Goal: Obtain resource: Obtain resource

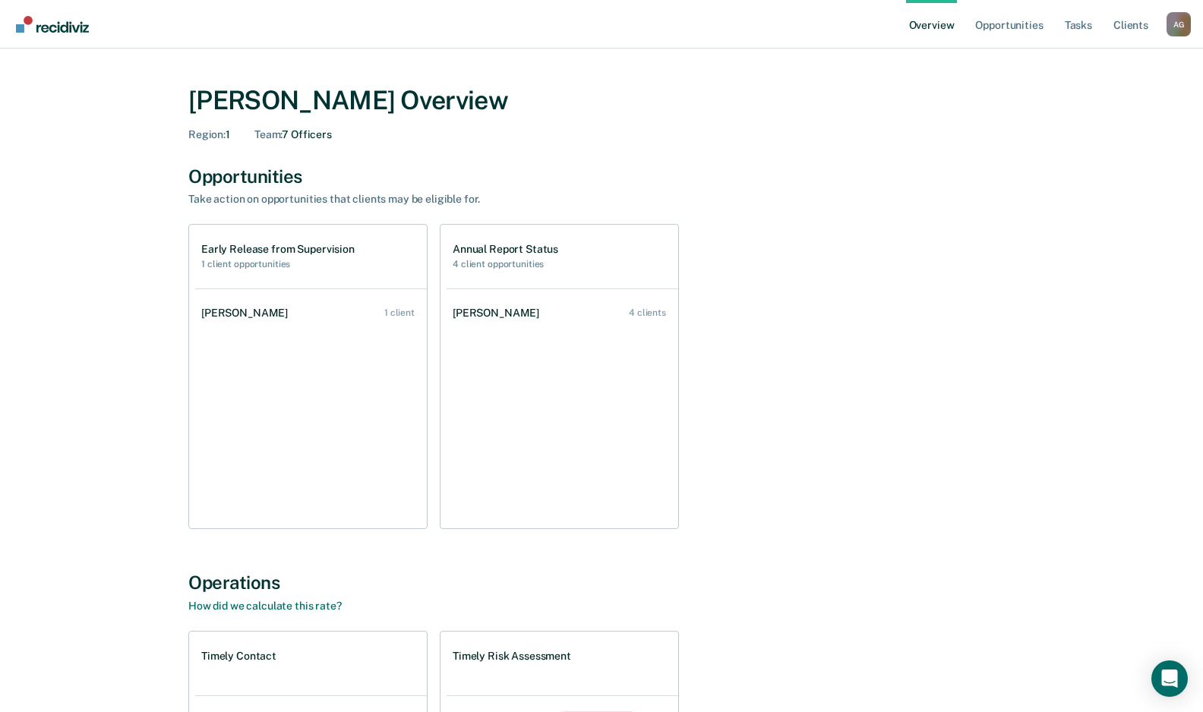
click at [136, 348] on div "[PERSON_NAME] Overview Region : 1 Team : 7 Officers Opportunities Take action o…" at bounding box center [601, 517] width 1166 height 900
click at [1029, 23] on link "Opportunities" at bounding box center [1009, 24] width 74 height 49
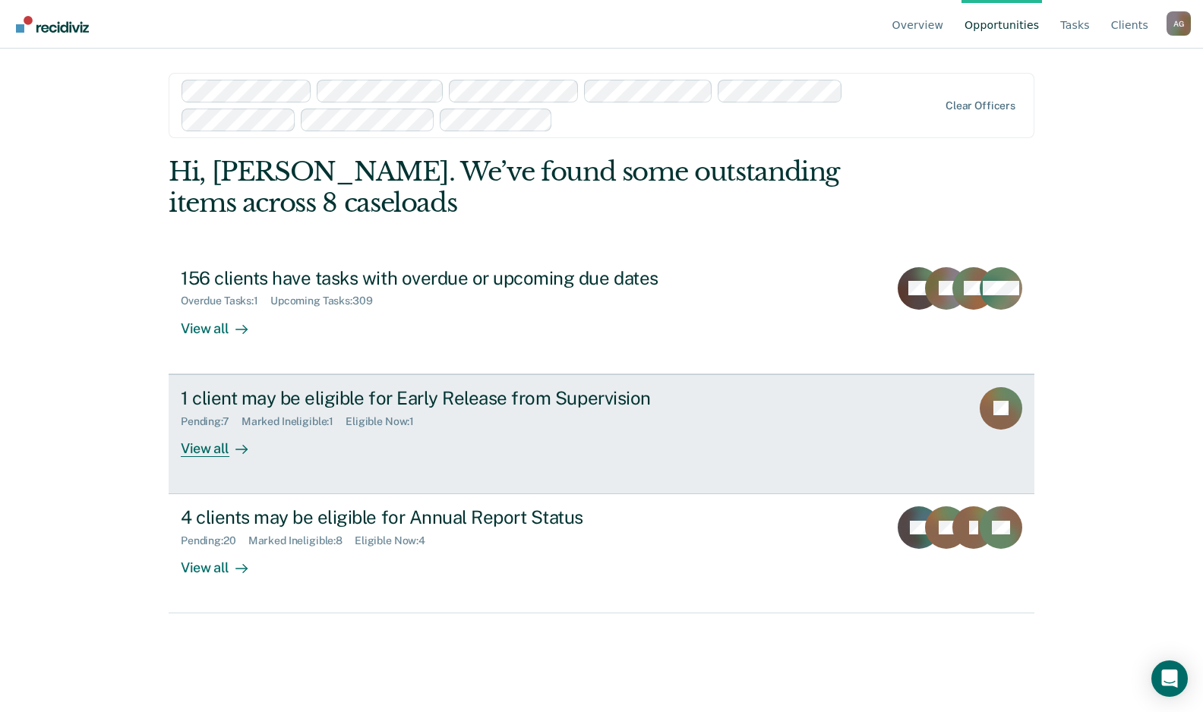
click at [338, 397] on div "1 client may be eligible for Early Release from Supervision" at bounding box center [447, 398] width 533 height 22
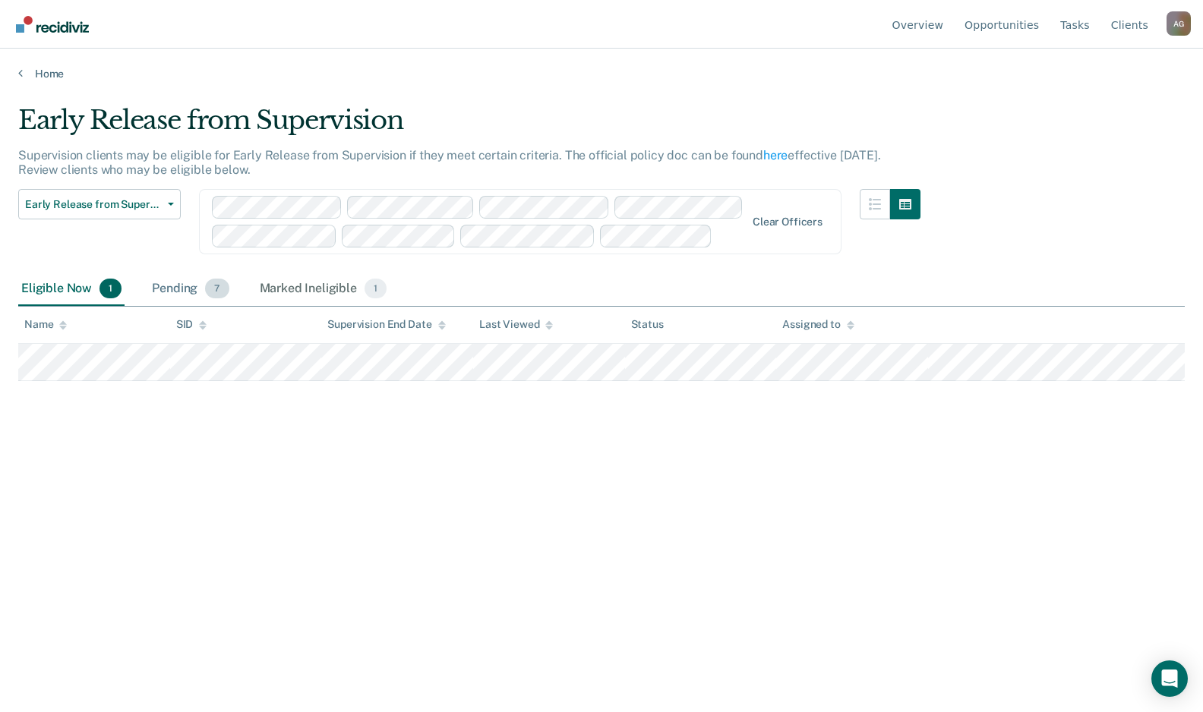
click at [172, 296] on div "Pending 7" at bounding box center [190, 289] width 83 height 33
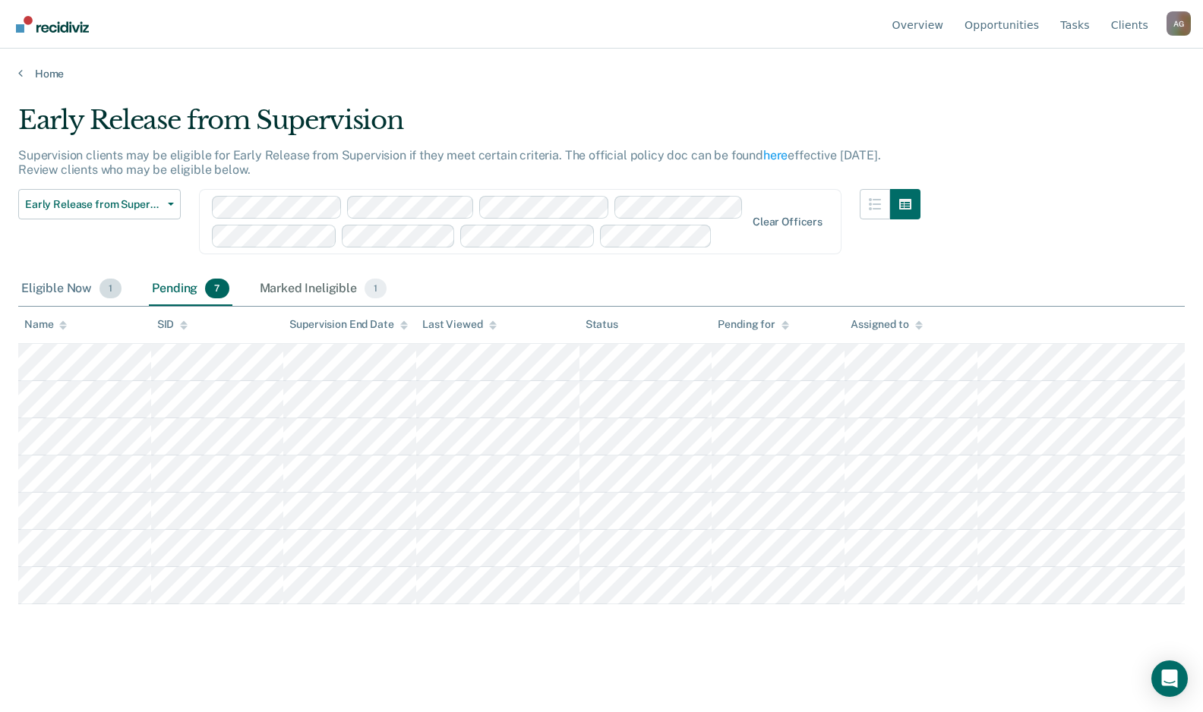
click at [64, 291] on div "Eligible Now 1" at bounding box center [71, 289] width 106 height 33
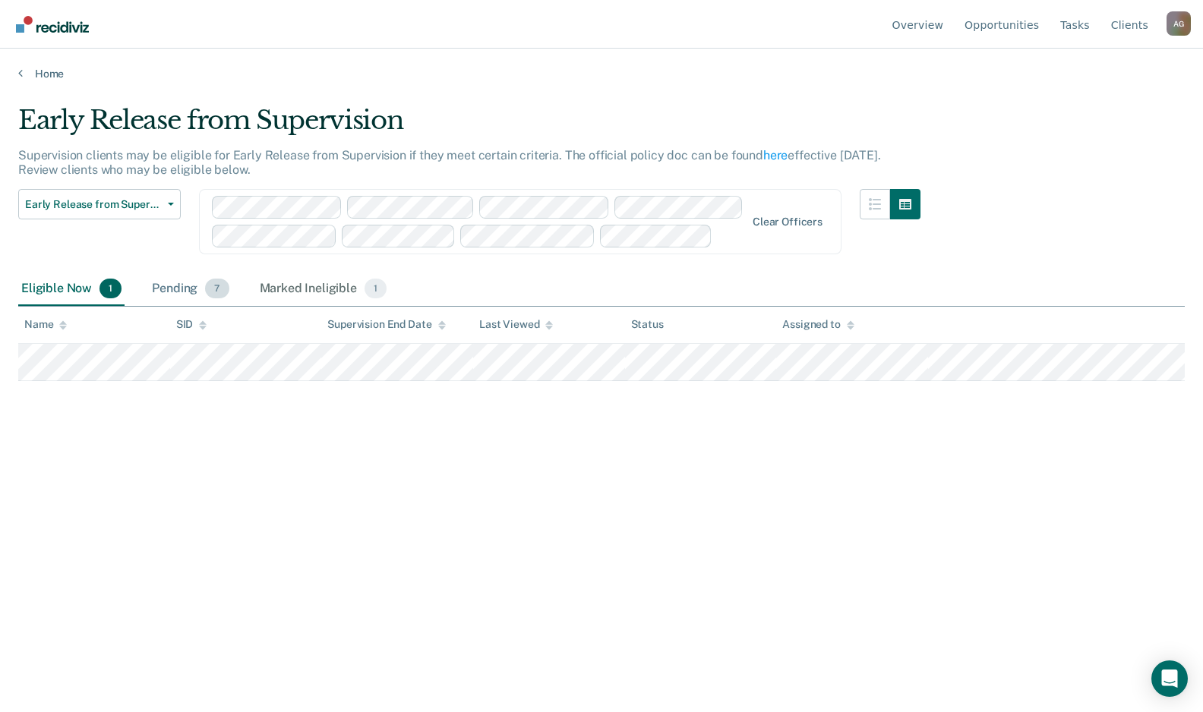
click at [164, 286] on div "Pending 7" at bounding box center [190, 289] width 83 height 33
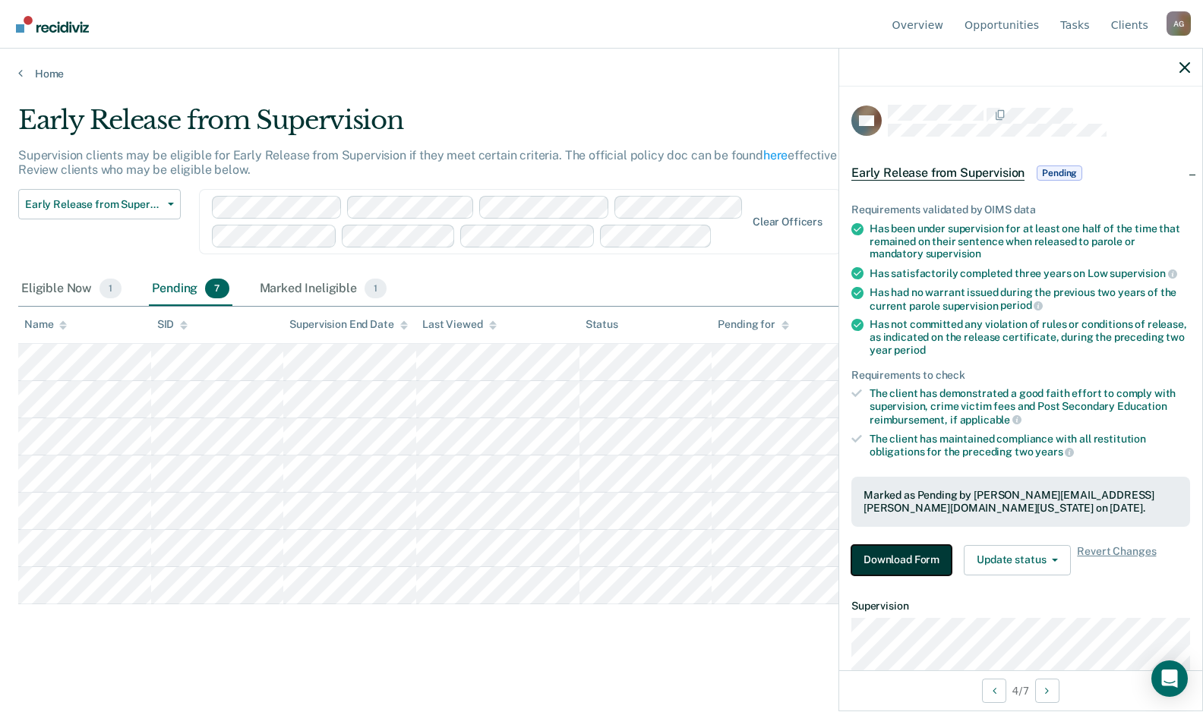
click at [926, 566] on button "Download Form" at bounding box center [901, 560] width 100 height 30
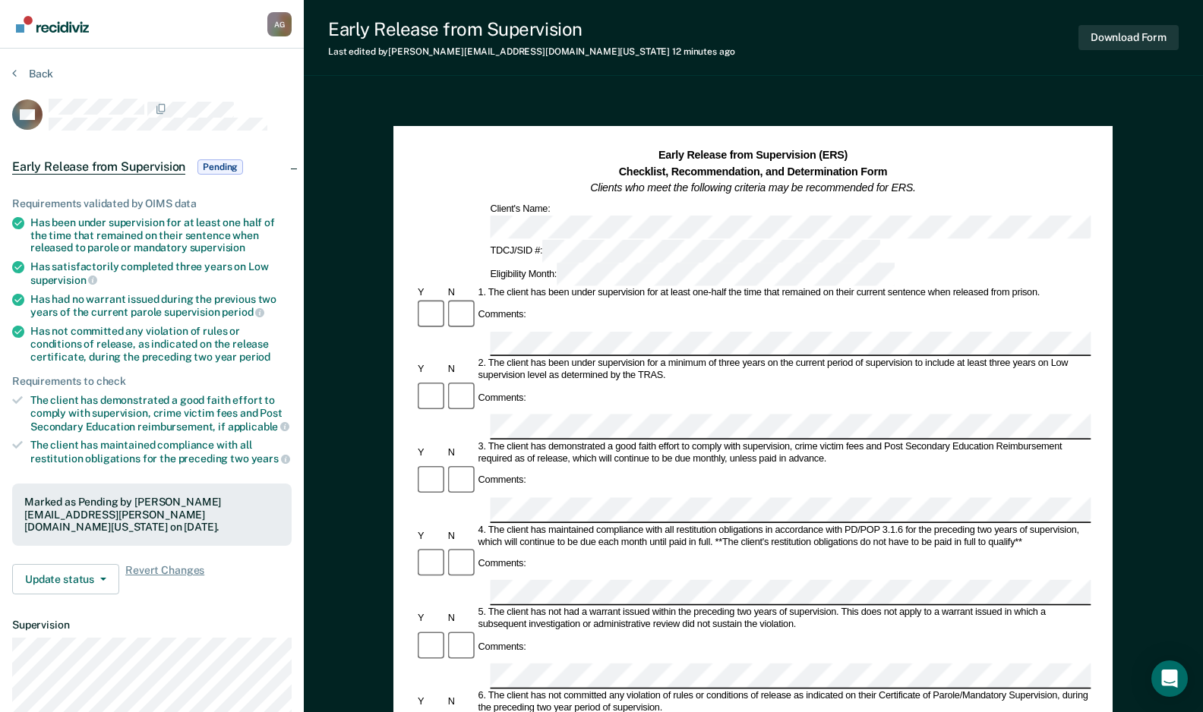
click at [781, 96] on div "Early Release from Supervision (ERS) Checklist, Recommendation, and Determinati…" at bounding box center [753, 637] width 899 height 1087
click at [970, 83] on div "Early Release from Supervision Last edited by [PERSON_NAME][EMAIL_ADDRESS][DOMA…" at bounding box center [753, 555] width 899 height 1111
click at [1104, 42] on button "Download Form" at bounding box center [1128, 37] width 100 height 25
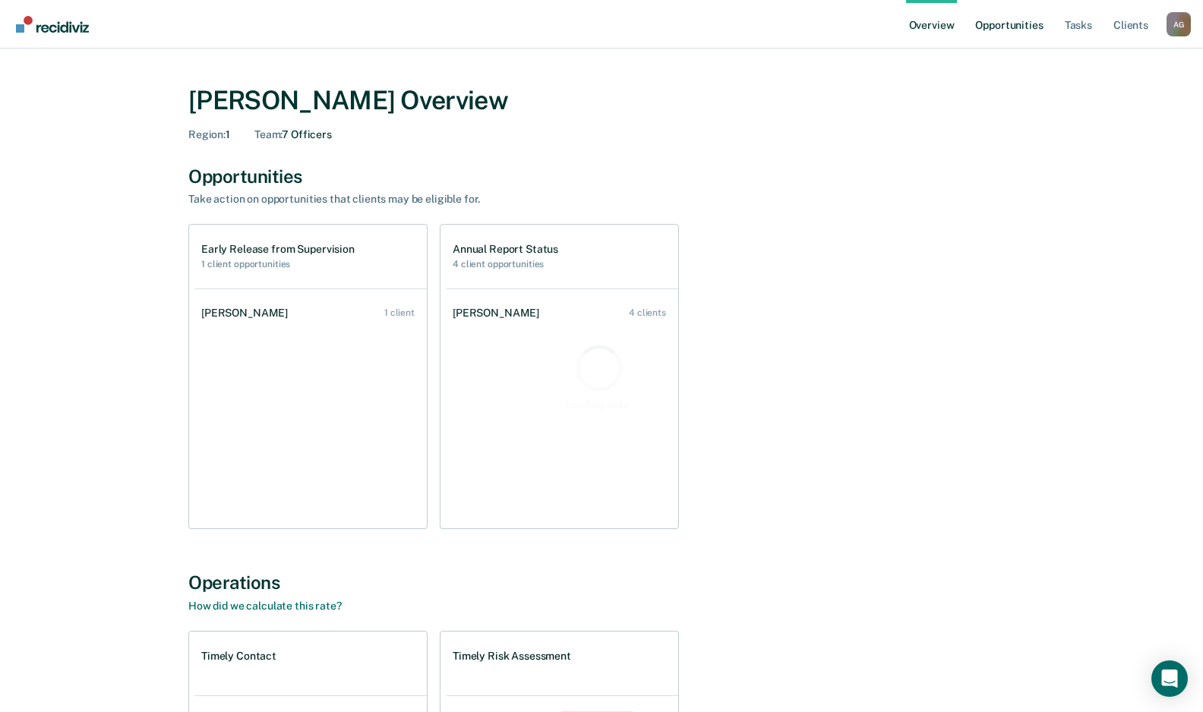
click at [982, 33] on link "Opportunities" at bounding box center [1009, 24] width 74 height 49
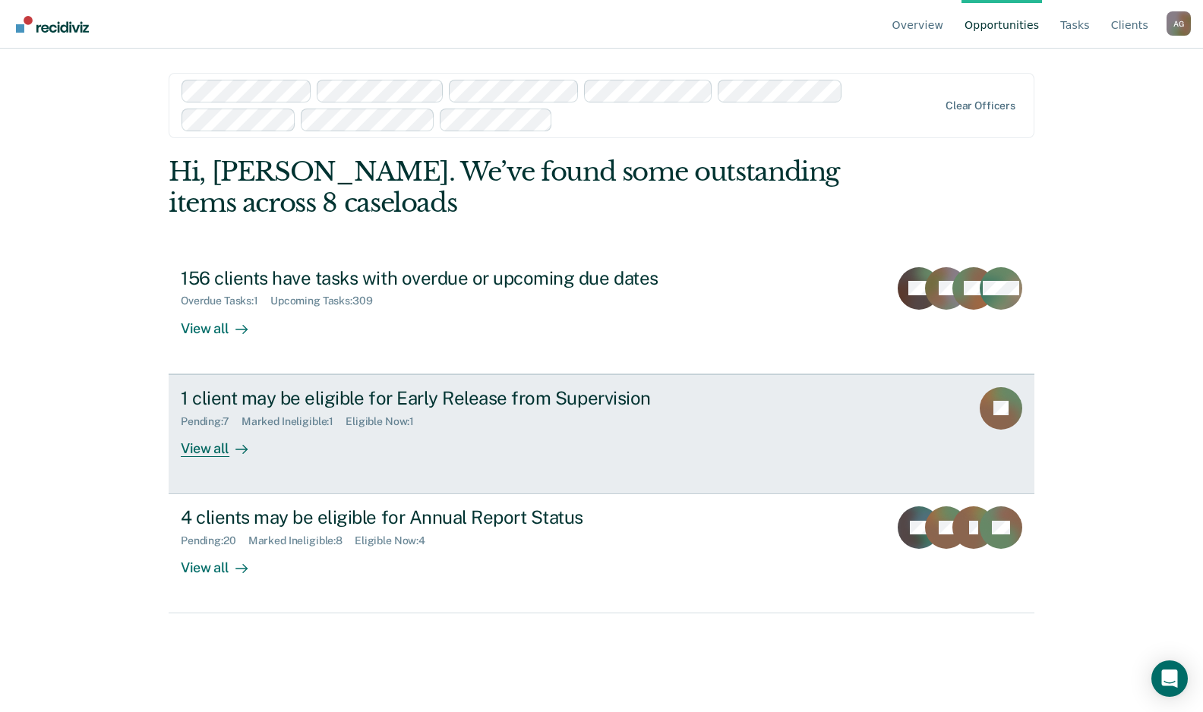
click at [260, 396] on div "1 client may be eligible for Early Release from Supervision" at bounding box center [447, 398] width 533 height 22
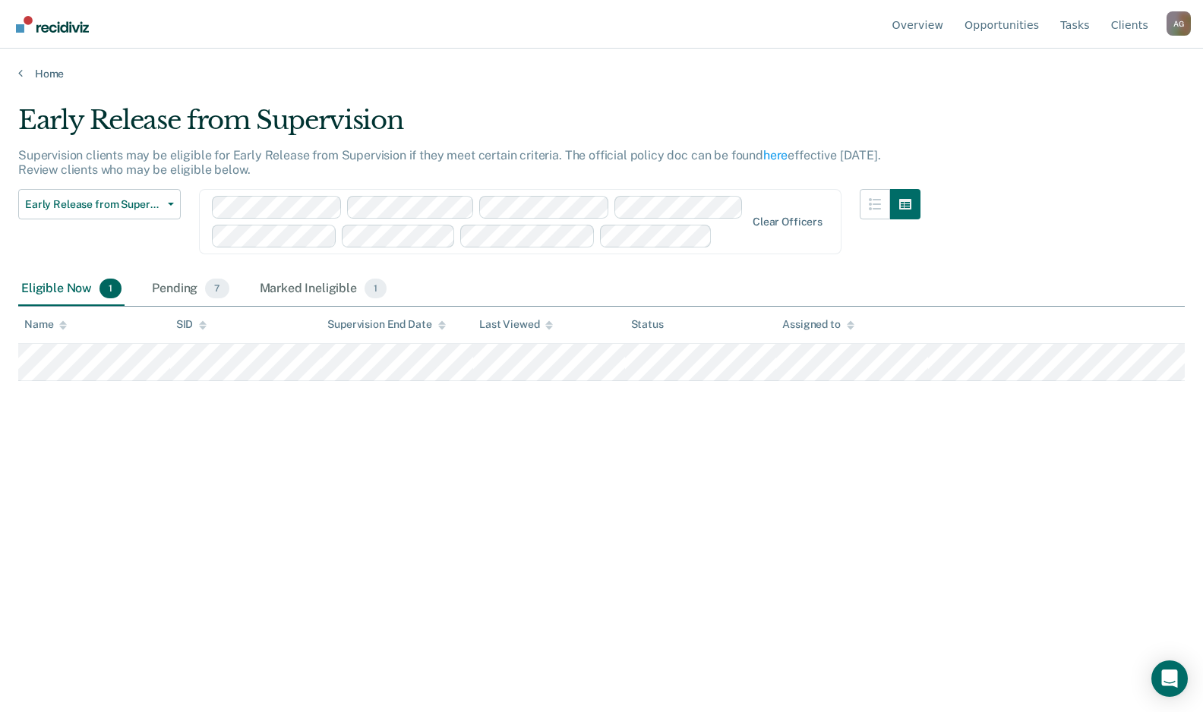
click at [394, 525] on div "Early Release from Supervision Supervision clients may be eligible for Early Re…" at bounding box center [601, 351] width 1166 height 493
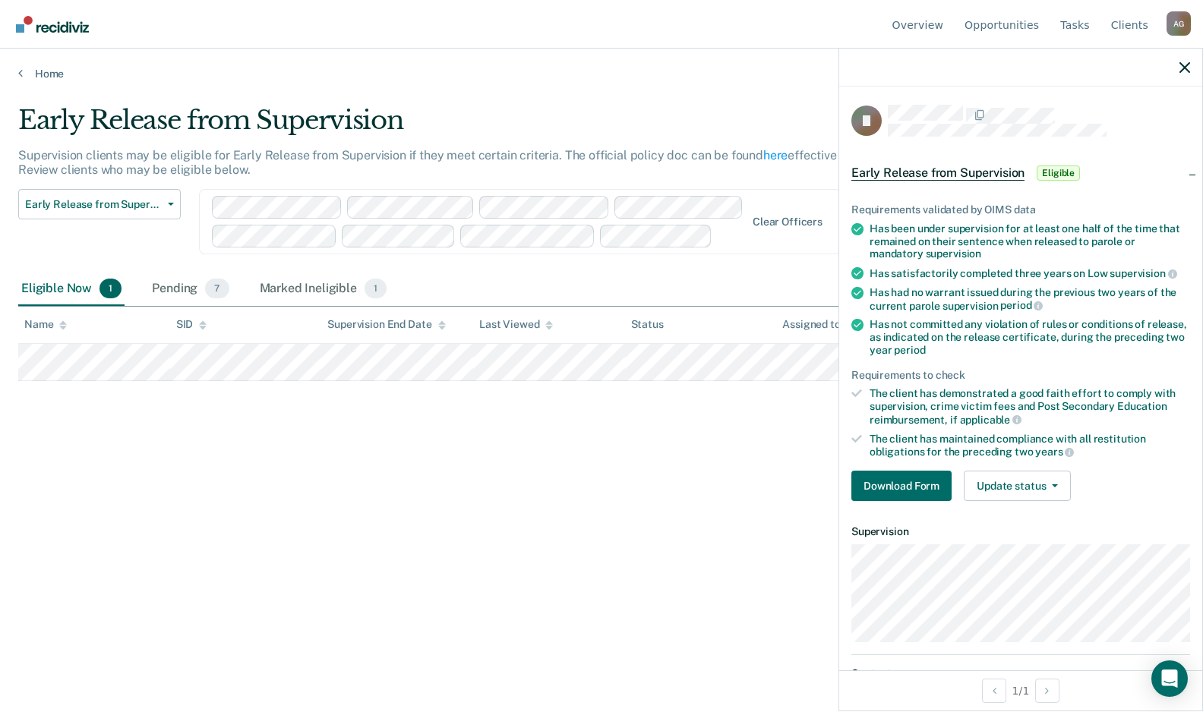
click at [525, 501] on div "Early Release from Supervision Supervision clients may be eligible for Early Re…" at bounding box center [601, 351] width 1166 height 493
click at [156, 289] on div "Pending 7" at bounding box center [190, 289] width 83 height 33
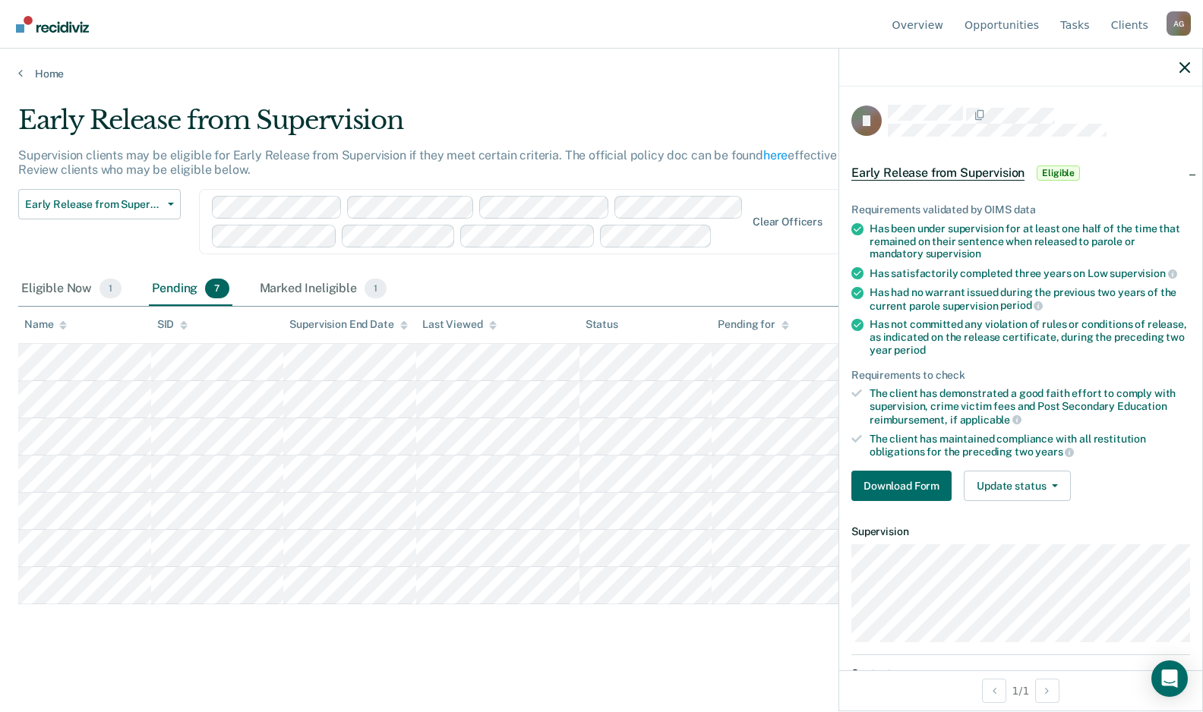
click at [15, 285] on main "Early Release from Supervision Supervision clients may be eligible for Early Re…" at bounding box center [601, 393] width 1203 height 627
click at [32, 285] on div "Eligible Now 1" at bounding box center [71, 289] width 106 height 33
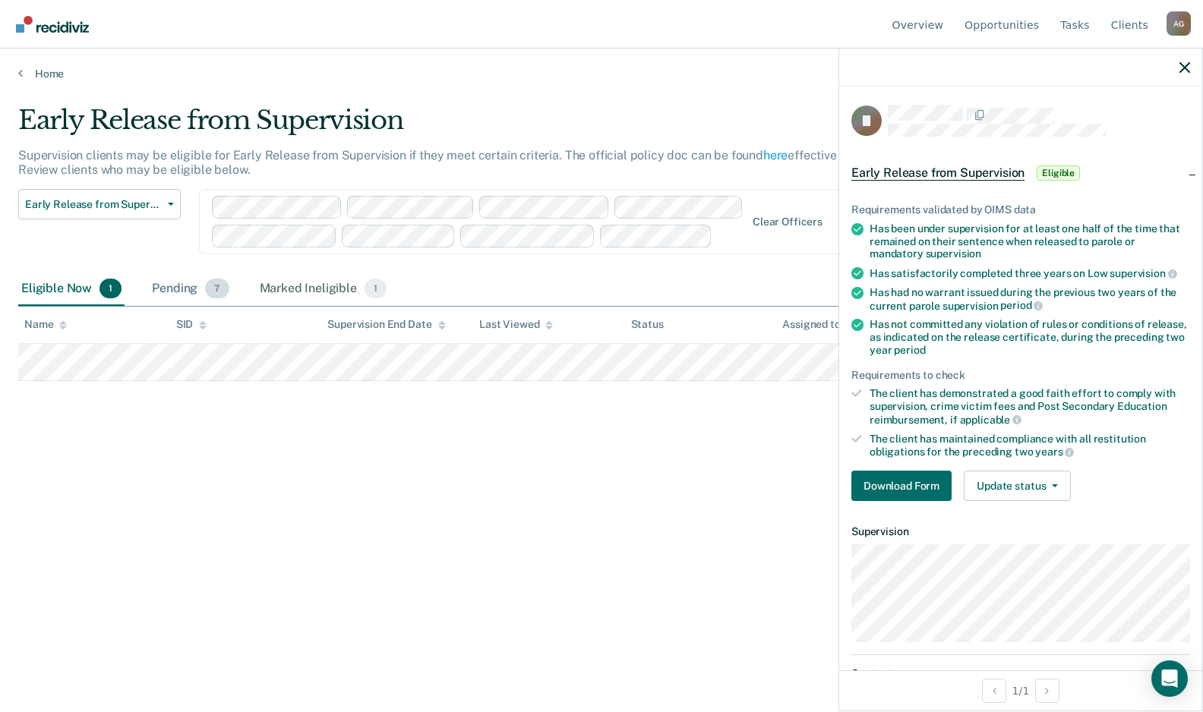
click at [176, 287] on div "Pending 7" at bounding box center [190, 289] width 83 height 33
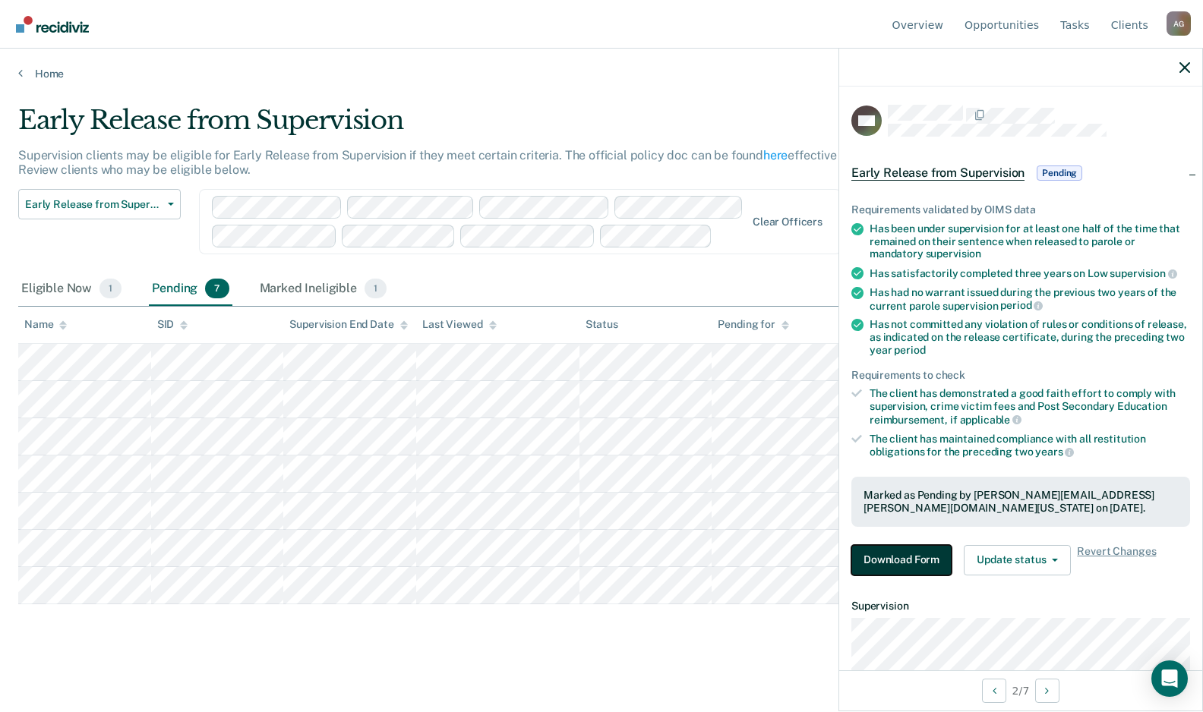
click at [872, 550] on button "Download Form" at bounding box center [901, 560] width 100 height 30
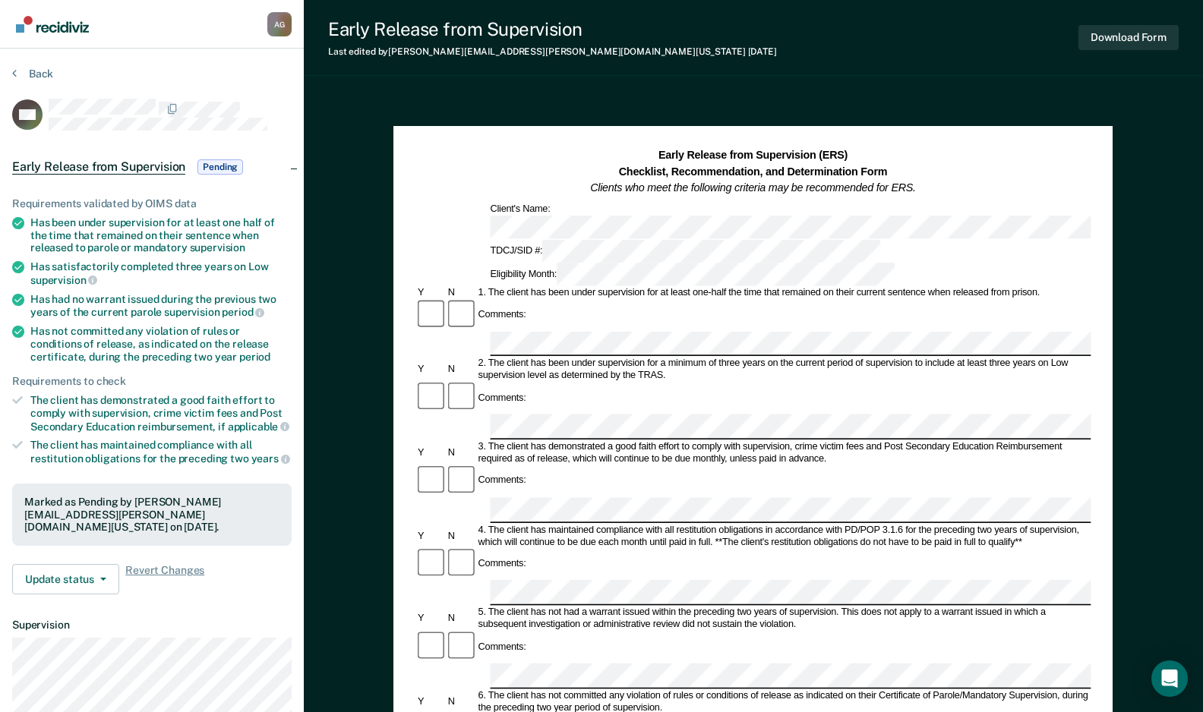
click at [610, 382] on div "Comments:" at bounding box center [753, 398] width 676 height 33
click at [646, 382] on div "Comments:" at bounding box center [753, 398] width 676 height 33
click at [759, 96] on div "Early Release from Supervision (ERS) Checklist, Recommendation, and Determinati…" at bounding box center [753, 637] width 899 height 1087
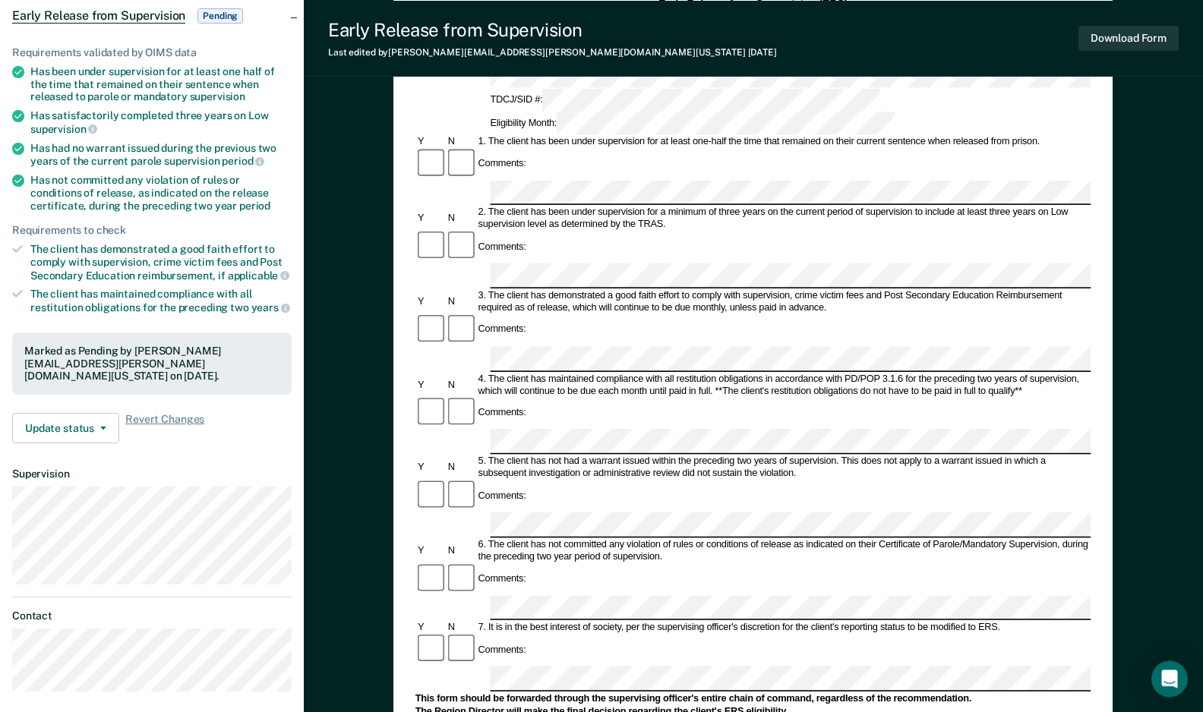
scroll to position [155, 0]
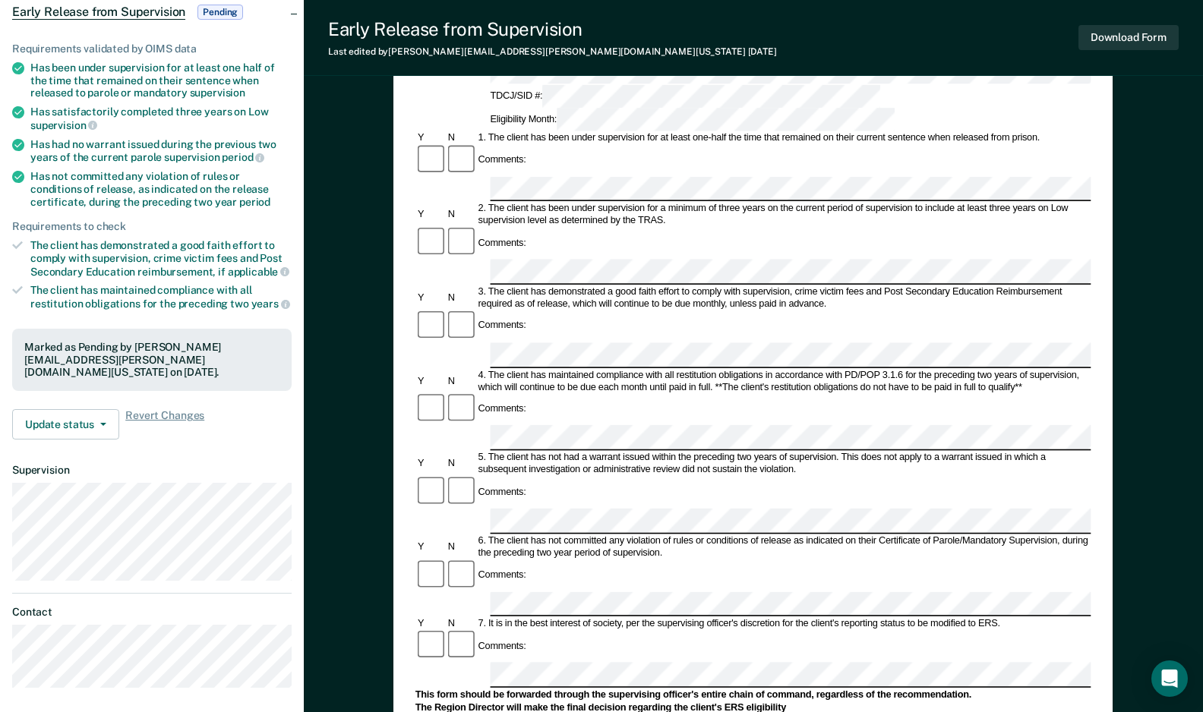
click at [597, 618] on div "7. It is in the best interest of society, per the supervising officer's discret…" at bounding box center [783, 624] width 615 height 12
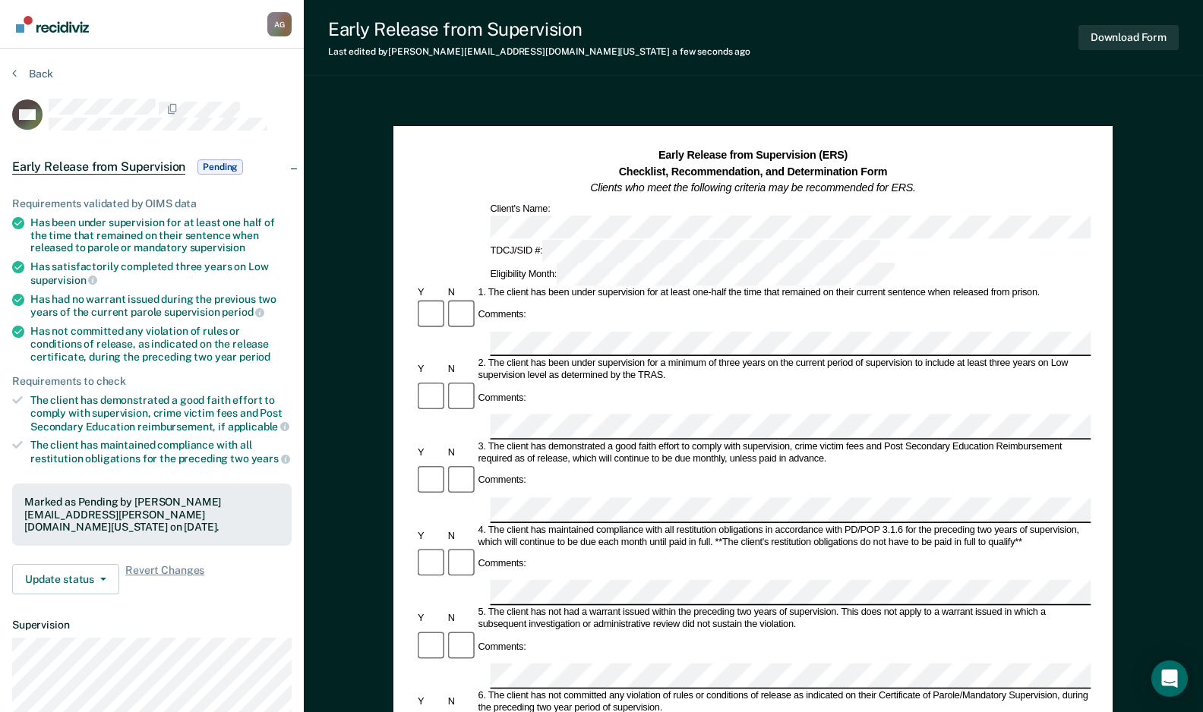
click at [498, 151] on div "Early Release from Supervision (ERS) Checklist, Recommendation, and Determinati…" at bounding box center [753, 172] width 676 height 49
click at [1128, 40] on button "Download Form" at bounding box center [1128, 37] width 100 height 25
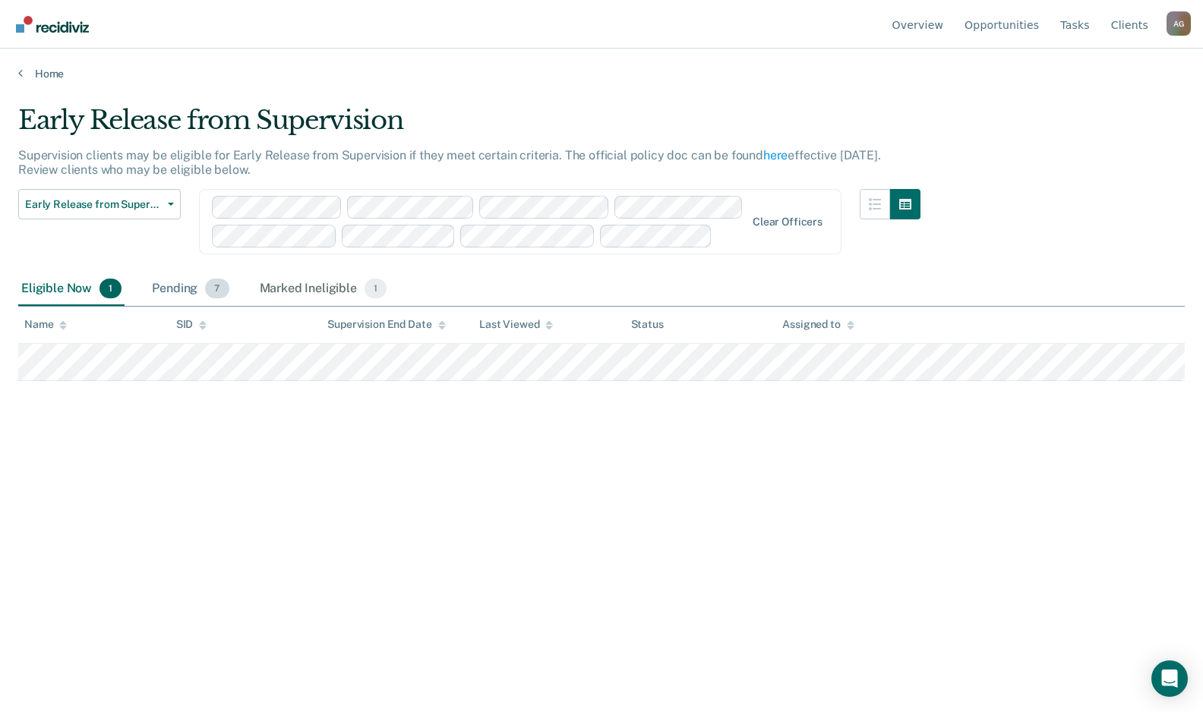
click at [185, 289] on div "Pending 7" at bounding box center [190, 289] width 83 height 33
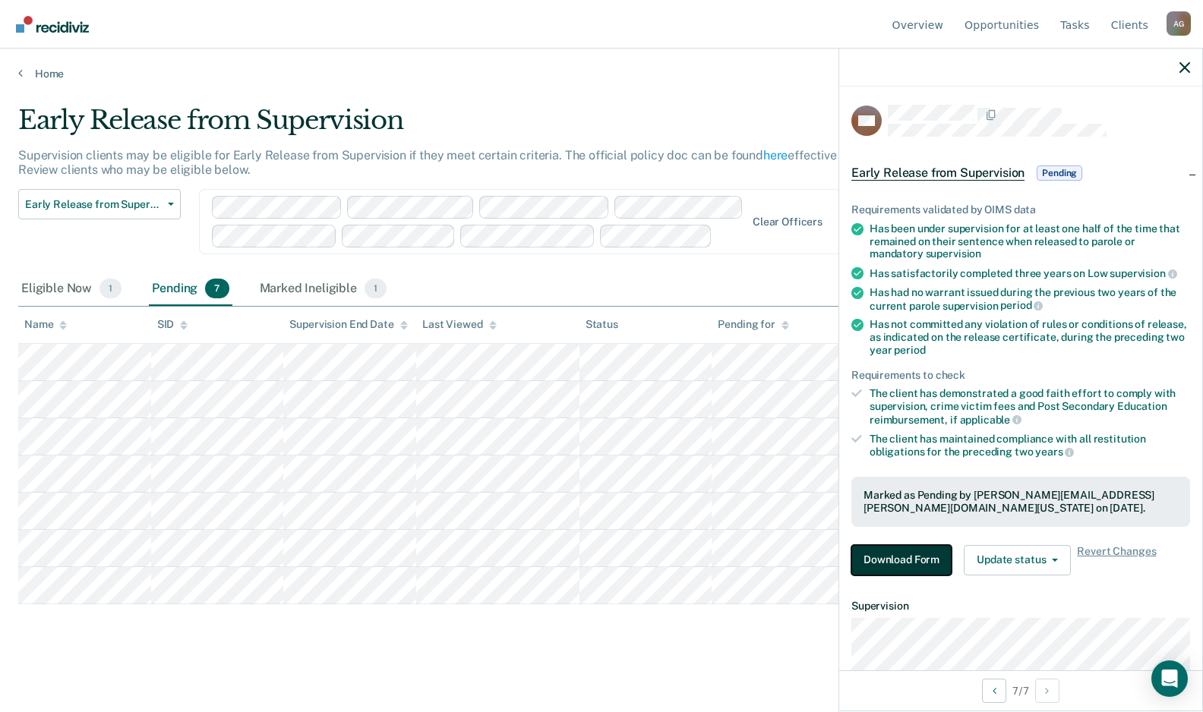
click at [917, 567] on button "Download Form" at bounding box center [901, 560] width 100 height 30
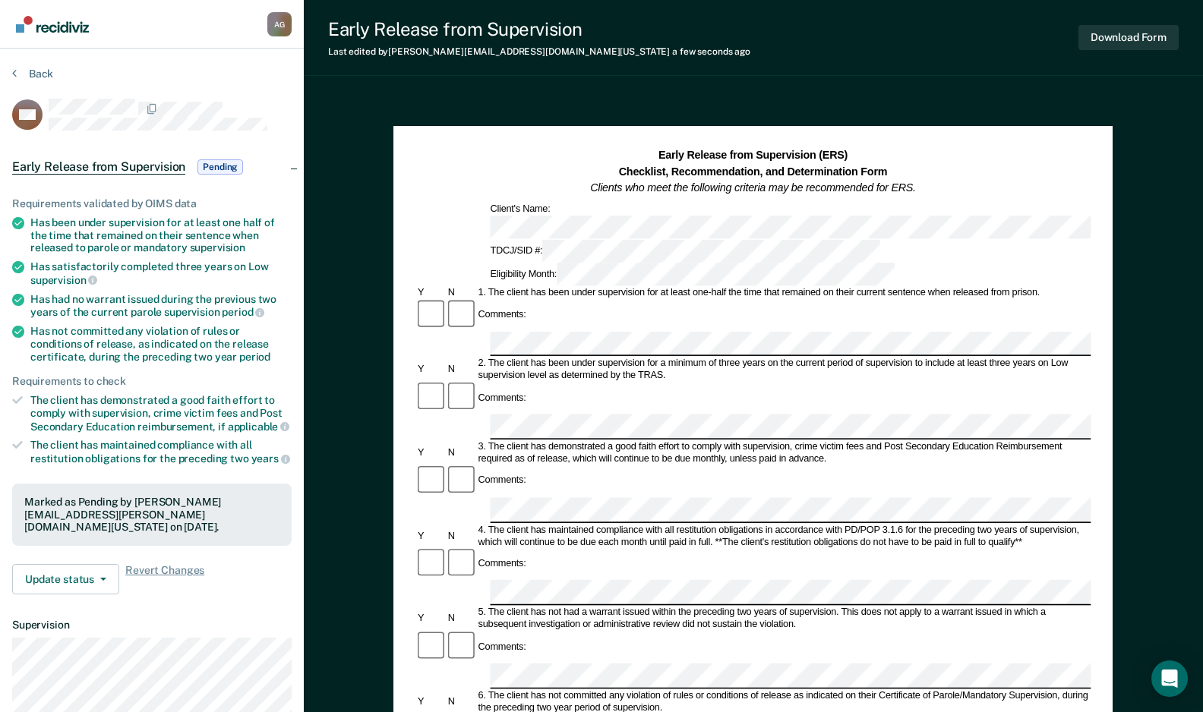
click at [415, 138] on div "Early Release from Supervision (ERS) Checklist, Recommendation, and Determinati…" at bounding box center [752, 594] width 719 height 937
click at [684, 548] on div "Comments:" at bounding box center [753, 564] width 676 height 33
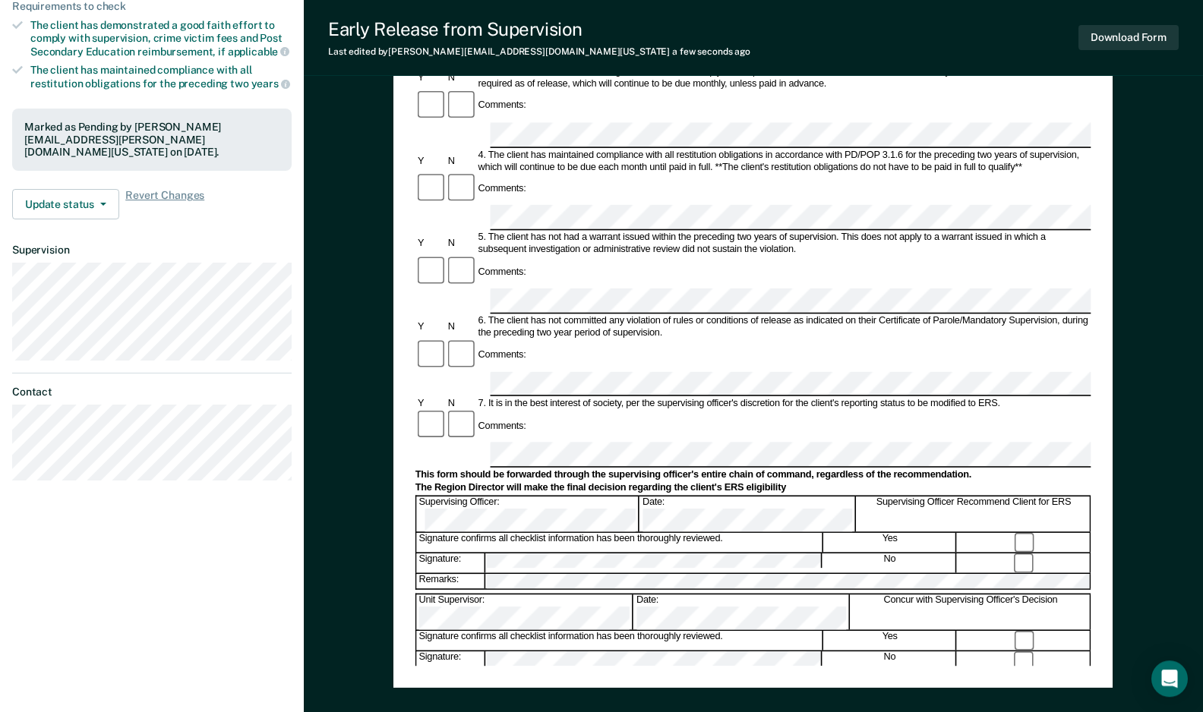
scroll to position [387, 0]
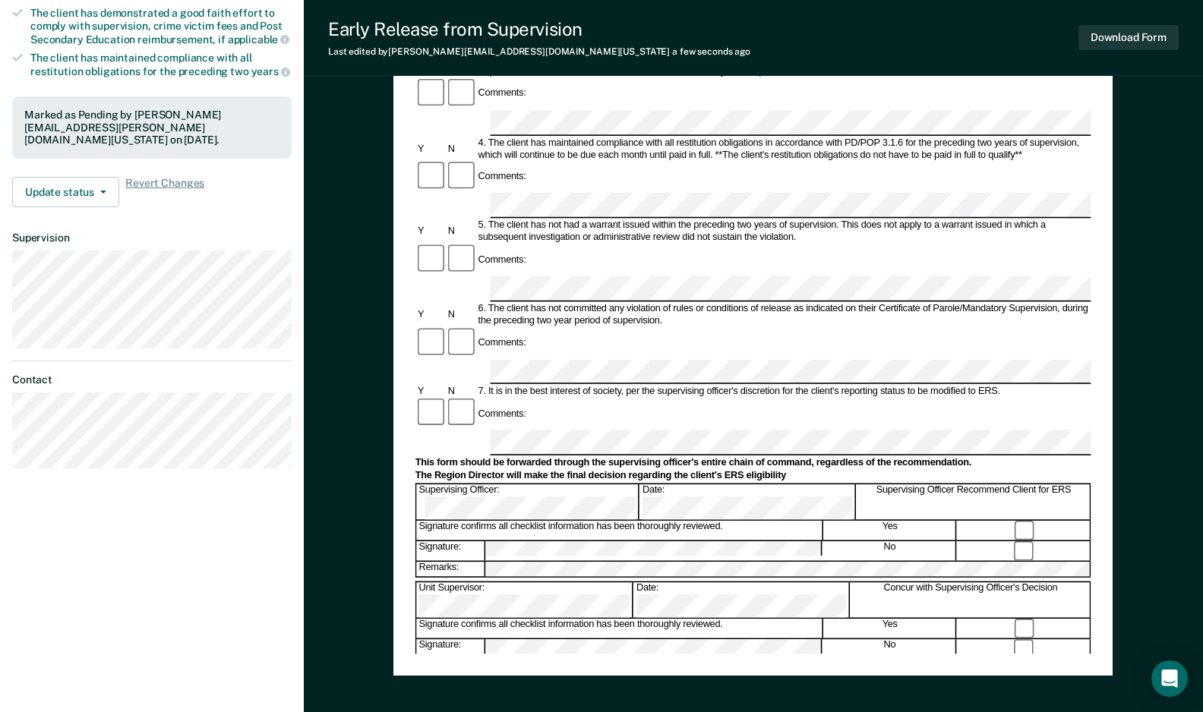
click at [1123, 418] on div "Early Release from Supervision (ERS) Checklist, Recommendation, and Determinati…" at bounding box center [753, 250] width 899 height 1087
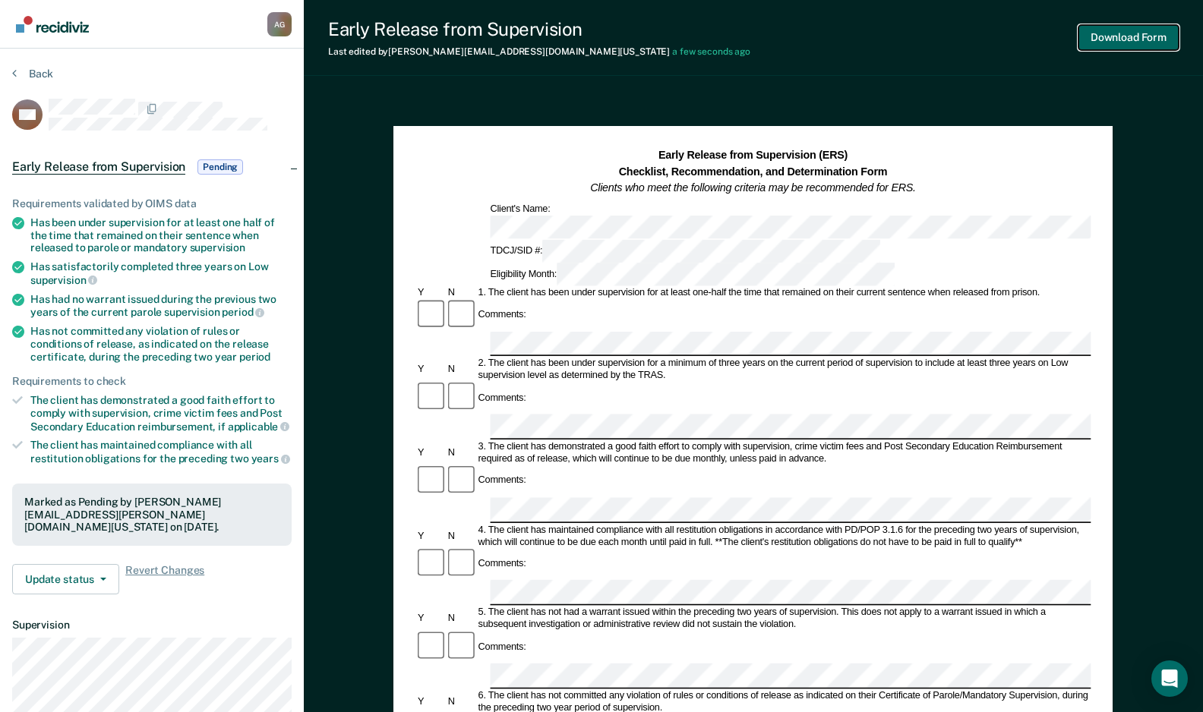
click at [1101, 33] on button "Download Form" at bounding box center [1128, 37] width 100 height 25
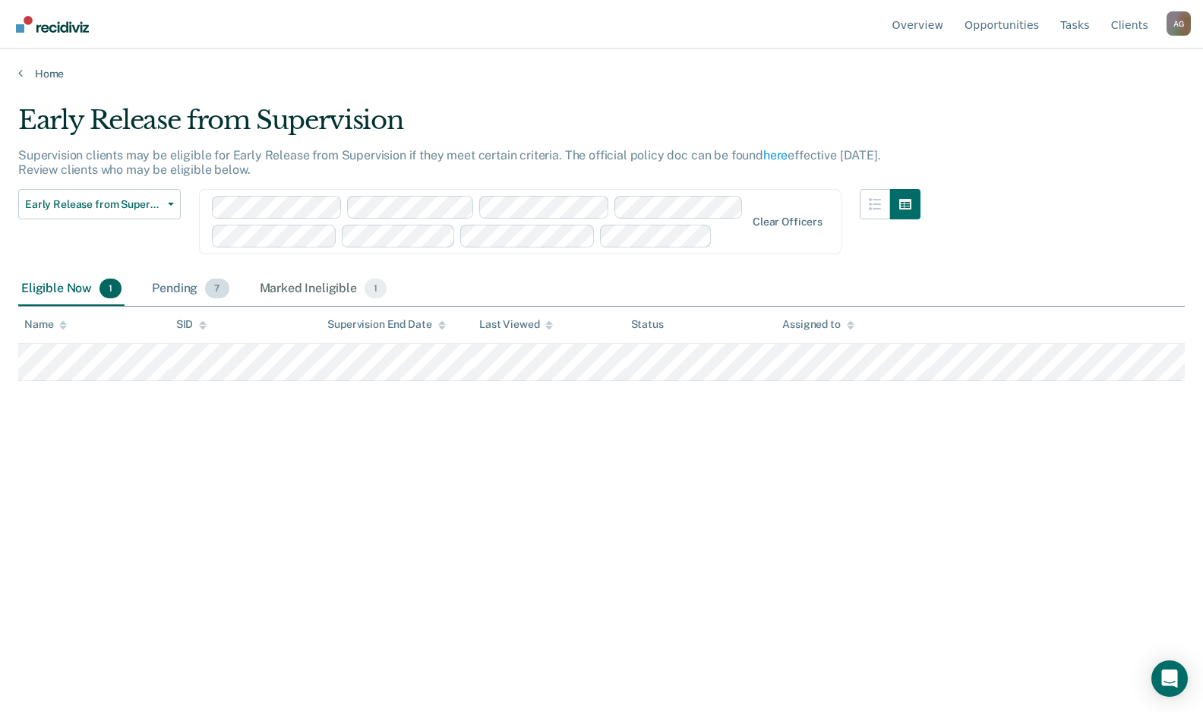
click at [200, 277] on div "Pending 7" at bounding box center [190, 289] width 83 height 33
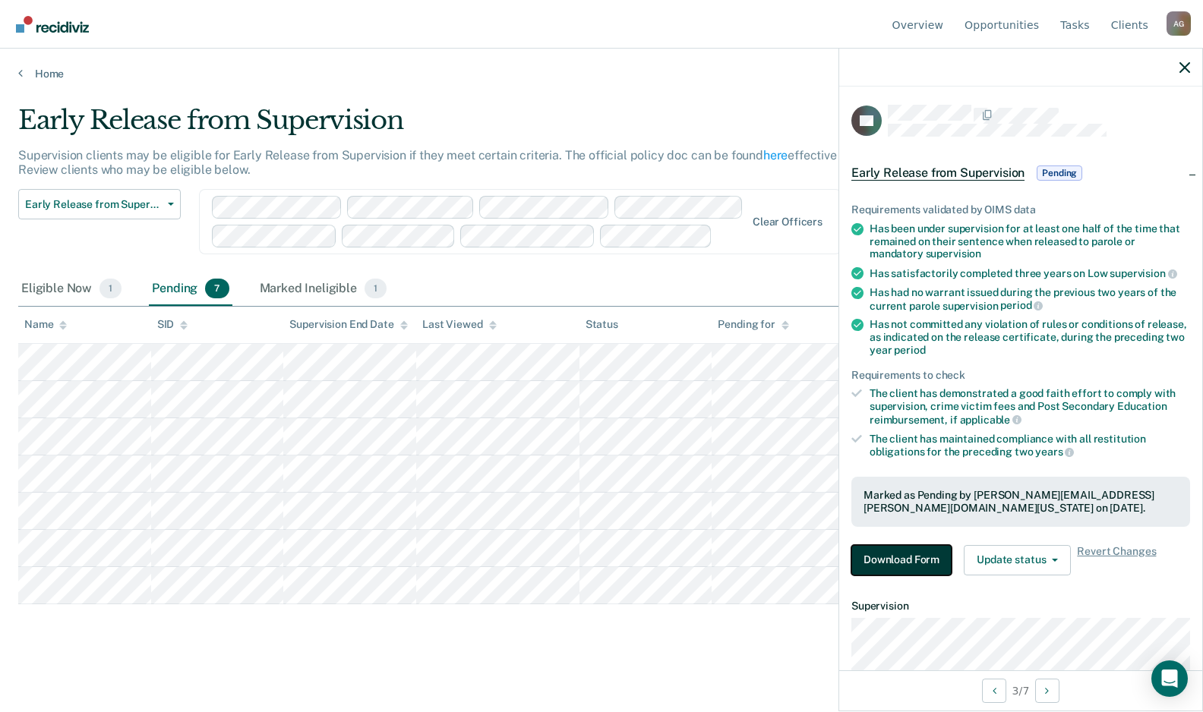
click at [905, 565] on button "Download Form" at bounding box center [901, 560] width 100 height 30
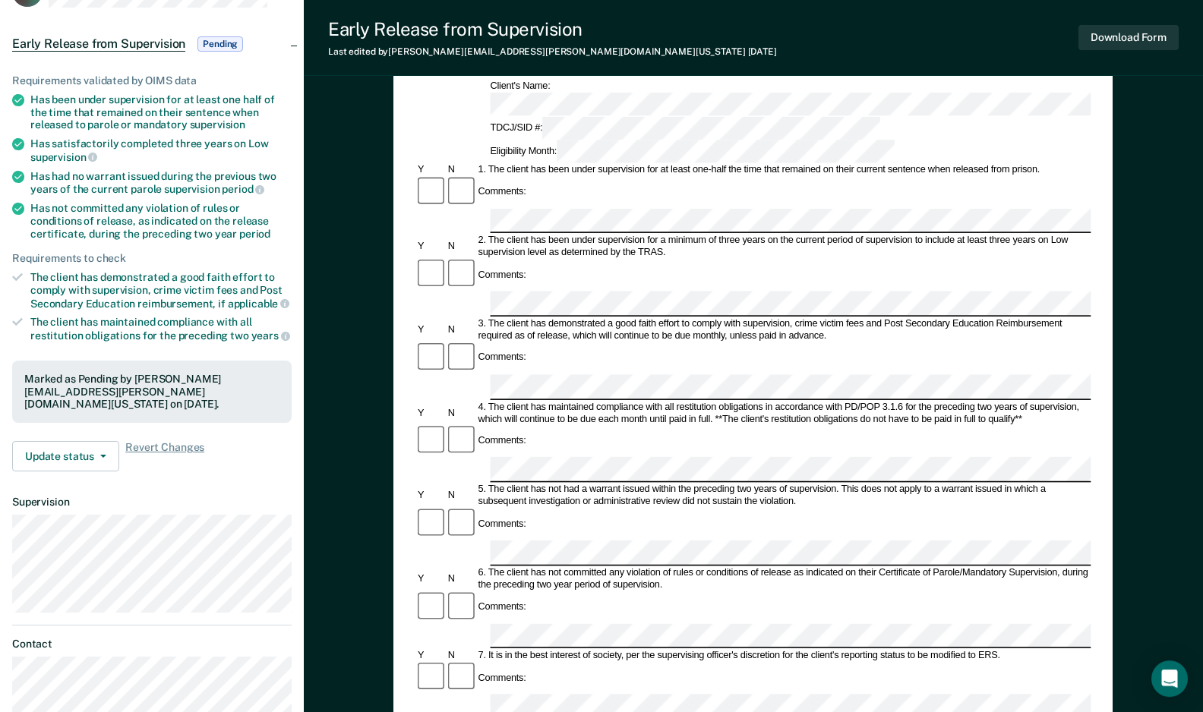
scroll to position [155, 0]
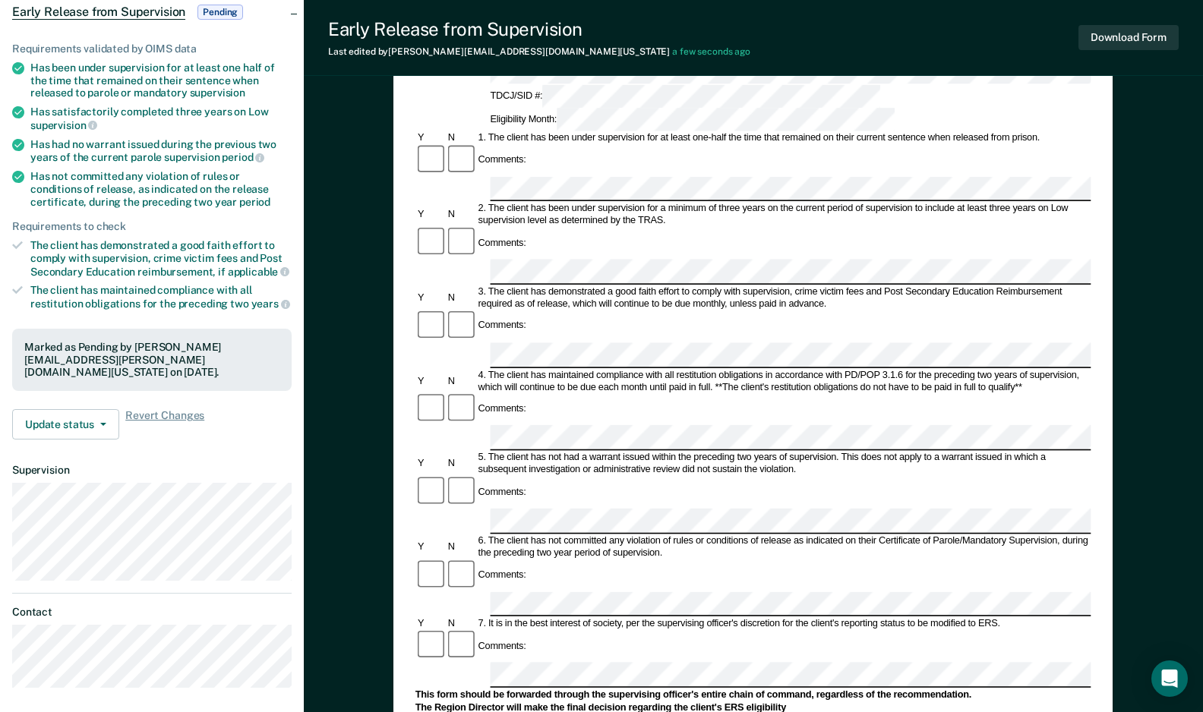
click at [1023, 591] on form "Early Release from Supervision (ERS) Checklist, Recommendation, and Determinati…" at bounding box center [753, 603] width 676 height 1220
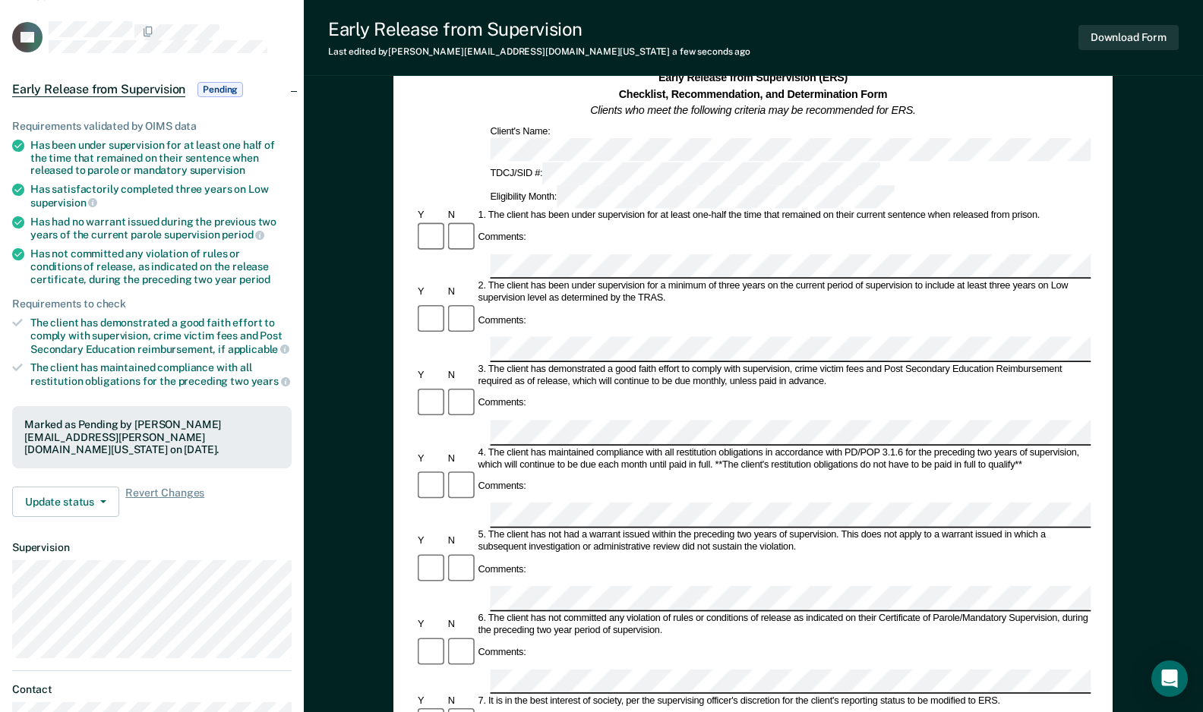
scroll to position [0, 0]
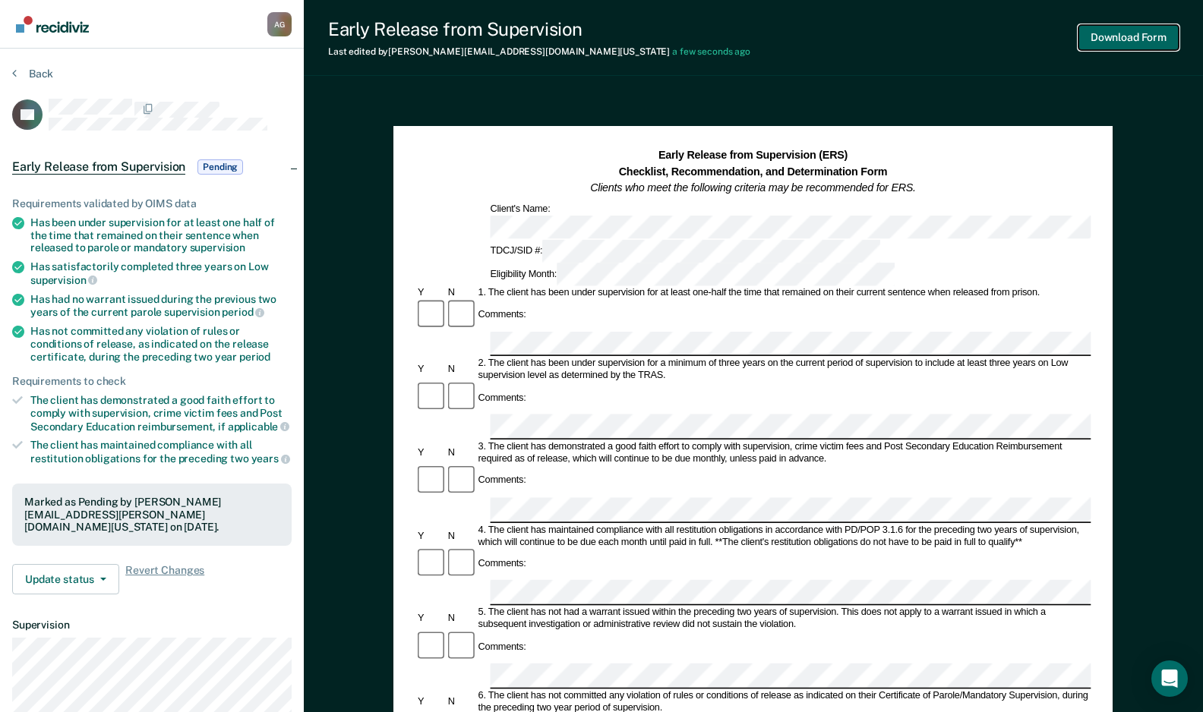
click at [1136, 40] on button "Download Form" at bounding box center [1128, 37] width 100 height 25
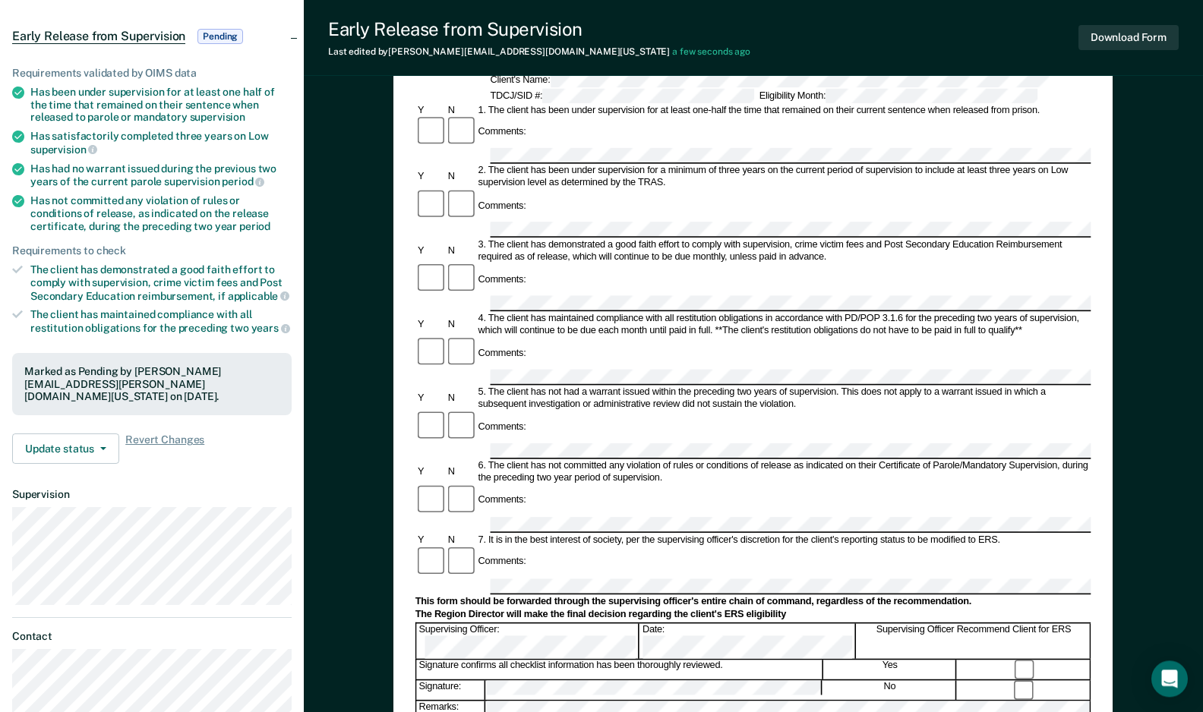
scroll to position [155, 0]
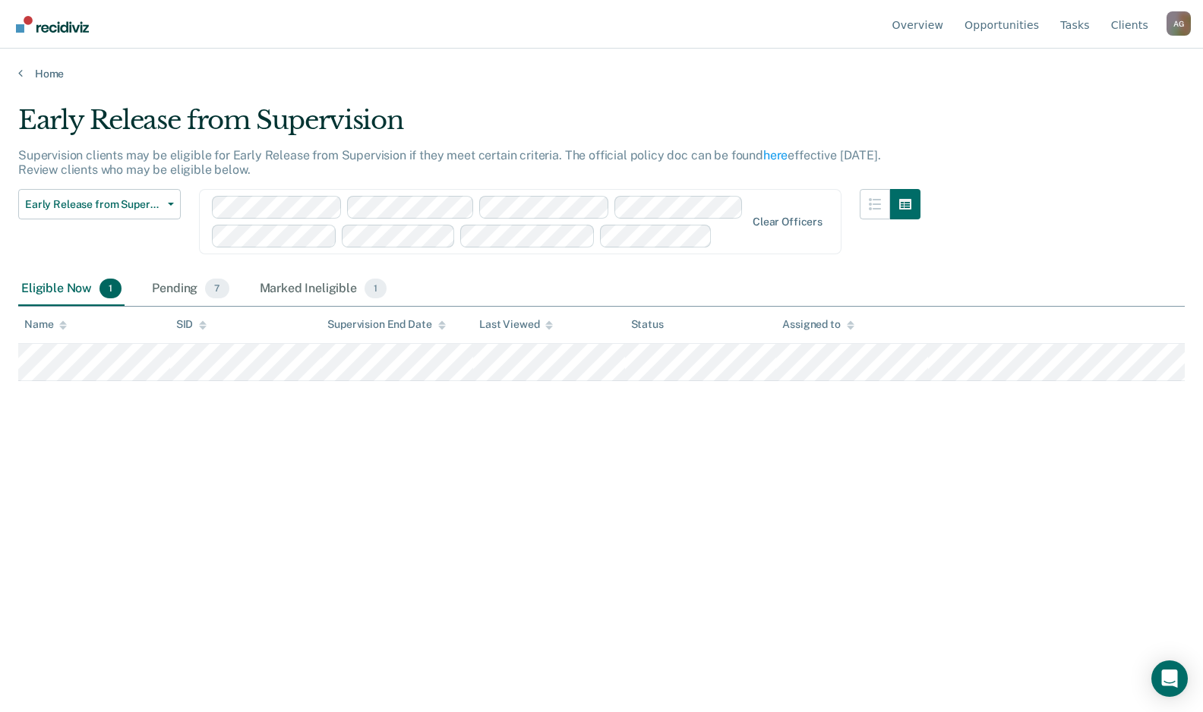
click at [672, 93] on main "Early Release from Supervision Supervision clients may be eligible for Early Re…" at bounding box center [601, 393] width 1203 height 627
click at [1143, 88] on main "Early Release from Supervision Supervision clients may be eligible for Early Re…" at bounding box center [601, 393] width 1203 height 627
click at [182, 288] on div "Pending 7" at bounding box center [190, 289] width 83 height 33
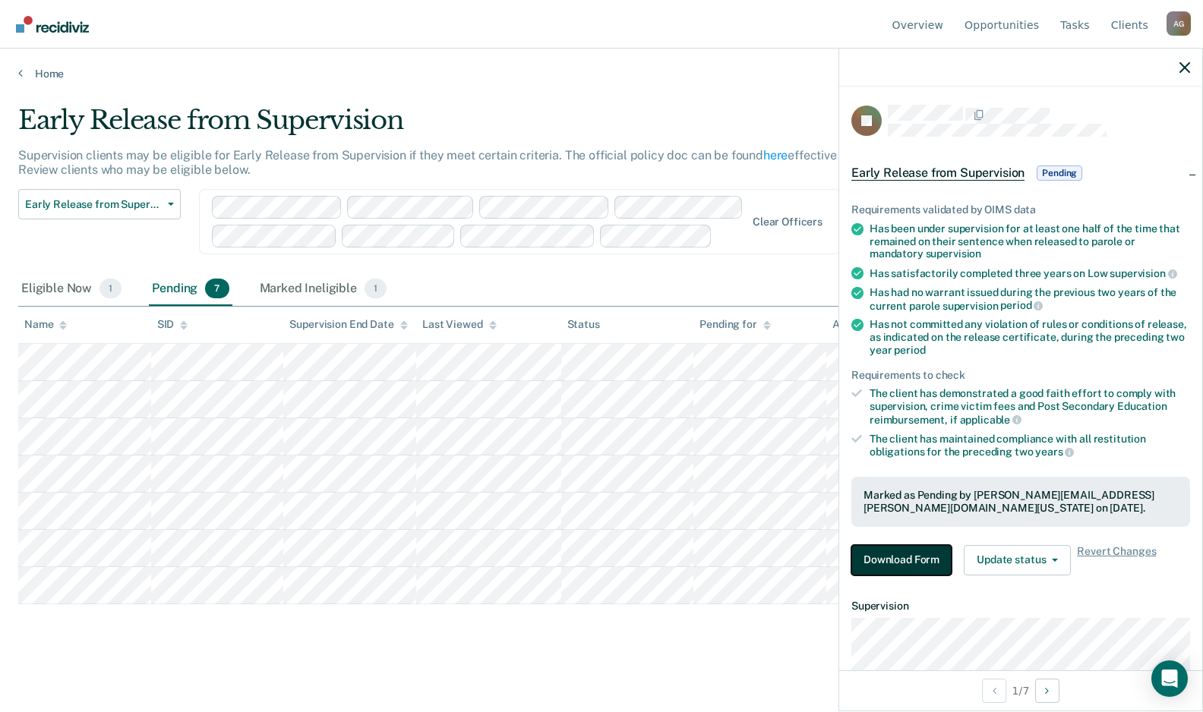
click at [873, 563] on button "Download Form" at bounding box center [901, 560] width 100 height 30
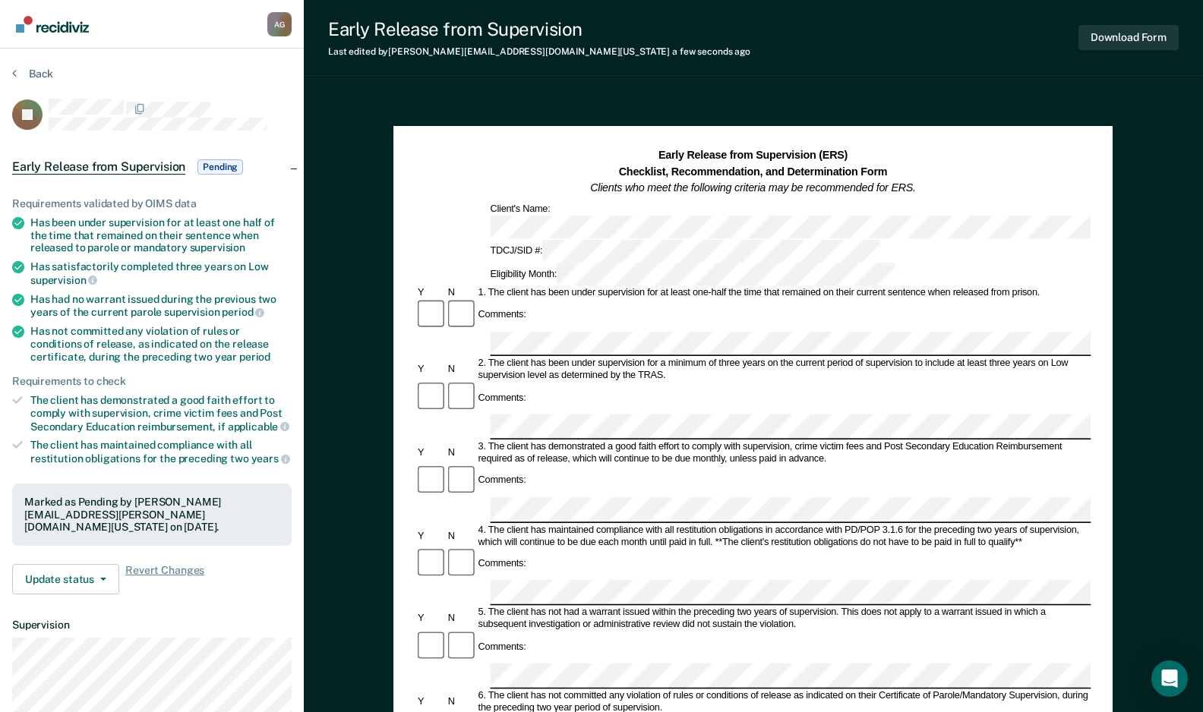
click at [733, 82] on div "Early Release from Supervision Last edited by Anabel.Guy@tdcj.texas.gov a few s…" at bounding box center [753, 555] width 899 height 1111
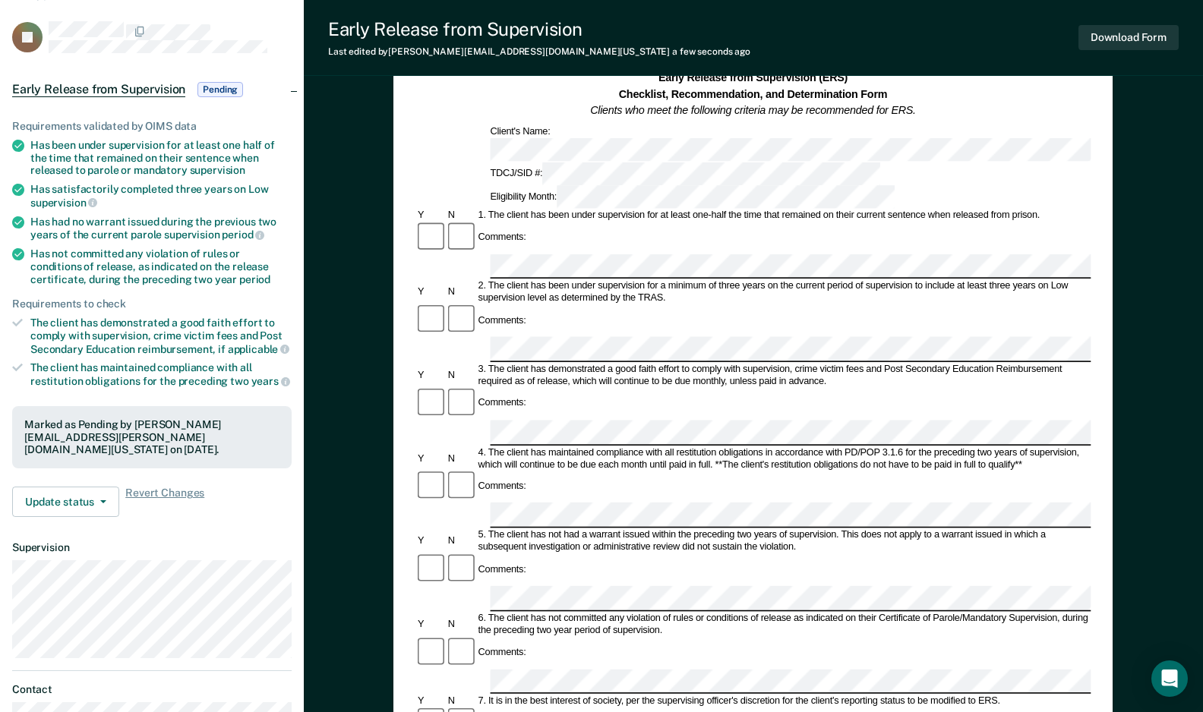
click at [661, 471] on div "Comments:" at bounding box center [753, 487] width 676 height 33
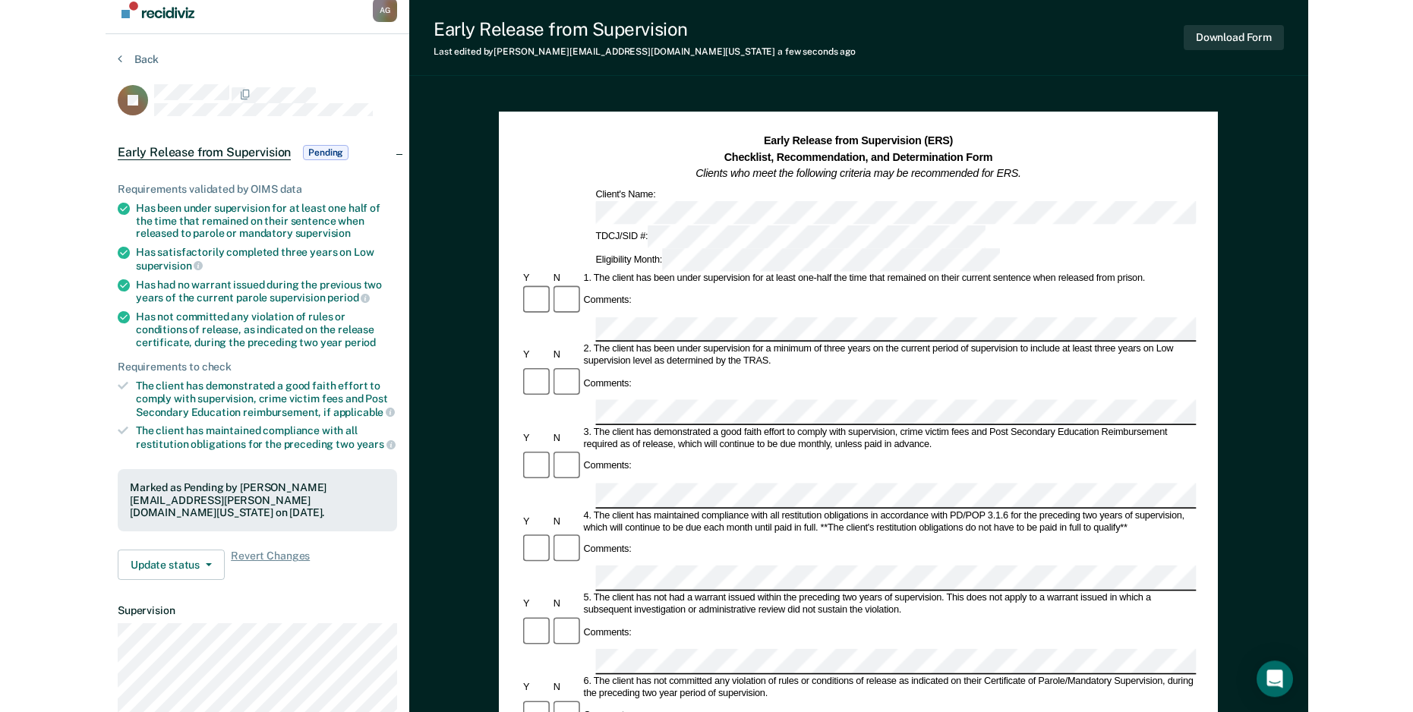
scroll to position [0, 0]
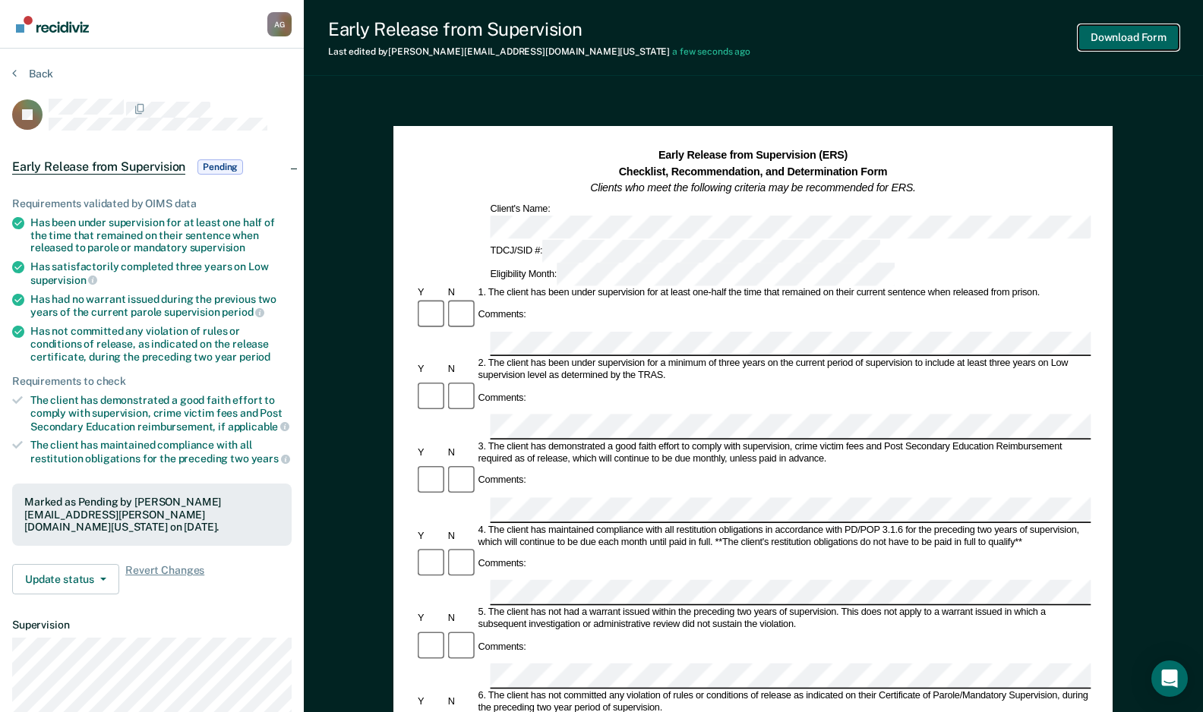
click at [1137, 29] on button "Download Form" at bounding box center [1128, 37] width 100 height 25
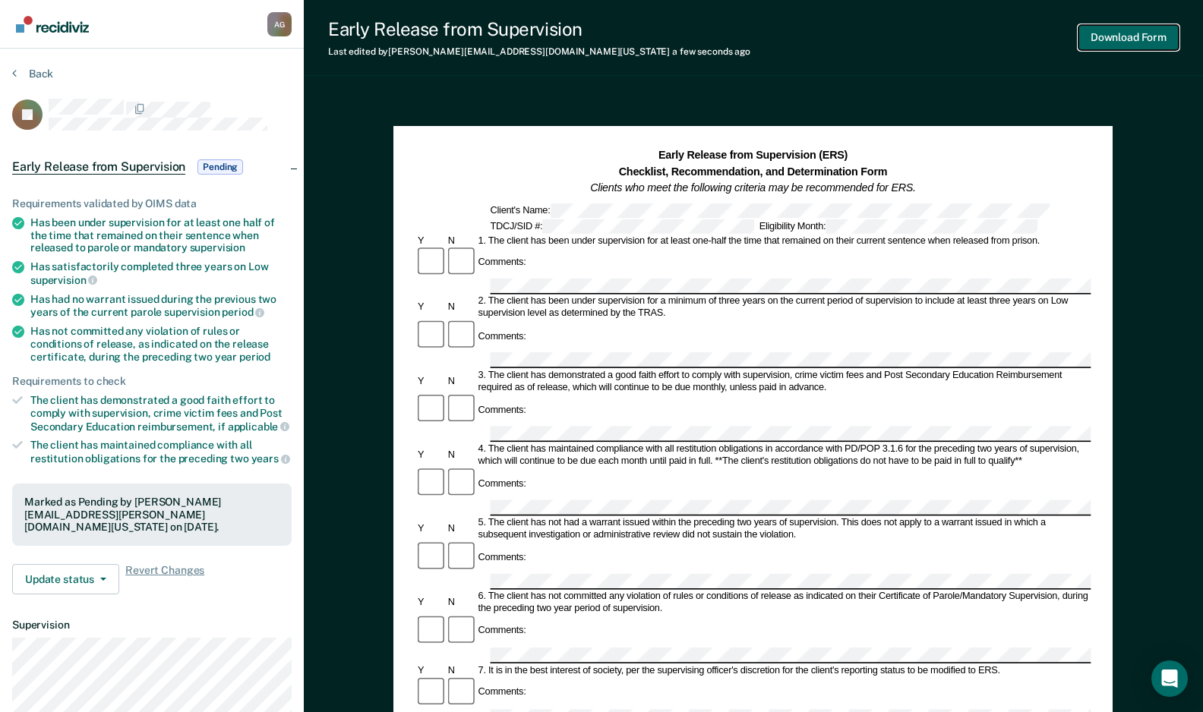
click at [1127, 40] on button "Download Form" at bounding box center [1128, 37] width 100 height 25
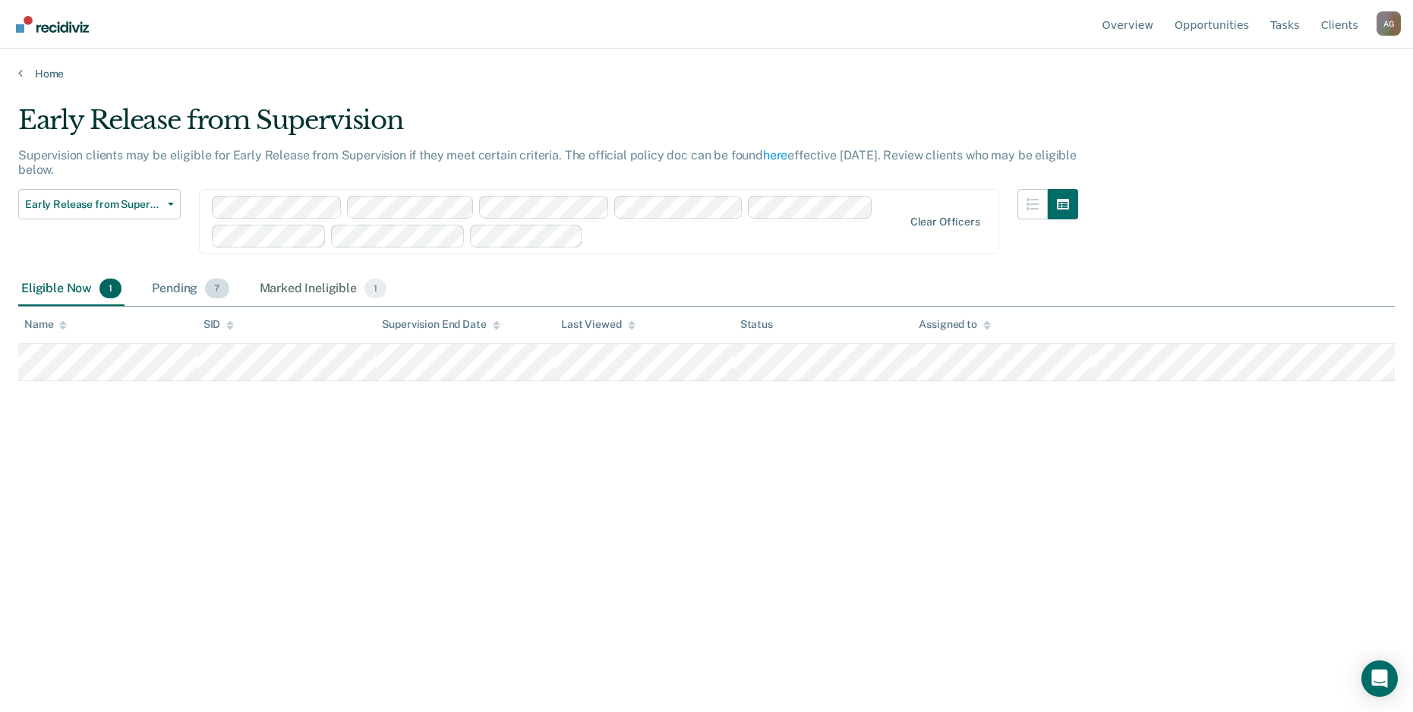
click at [196, 285] on div "Pending 7" at bounding box center [190, 289] width 83 height 33
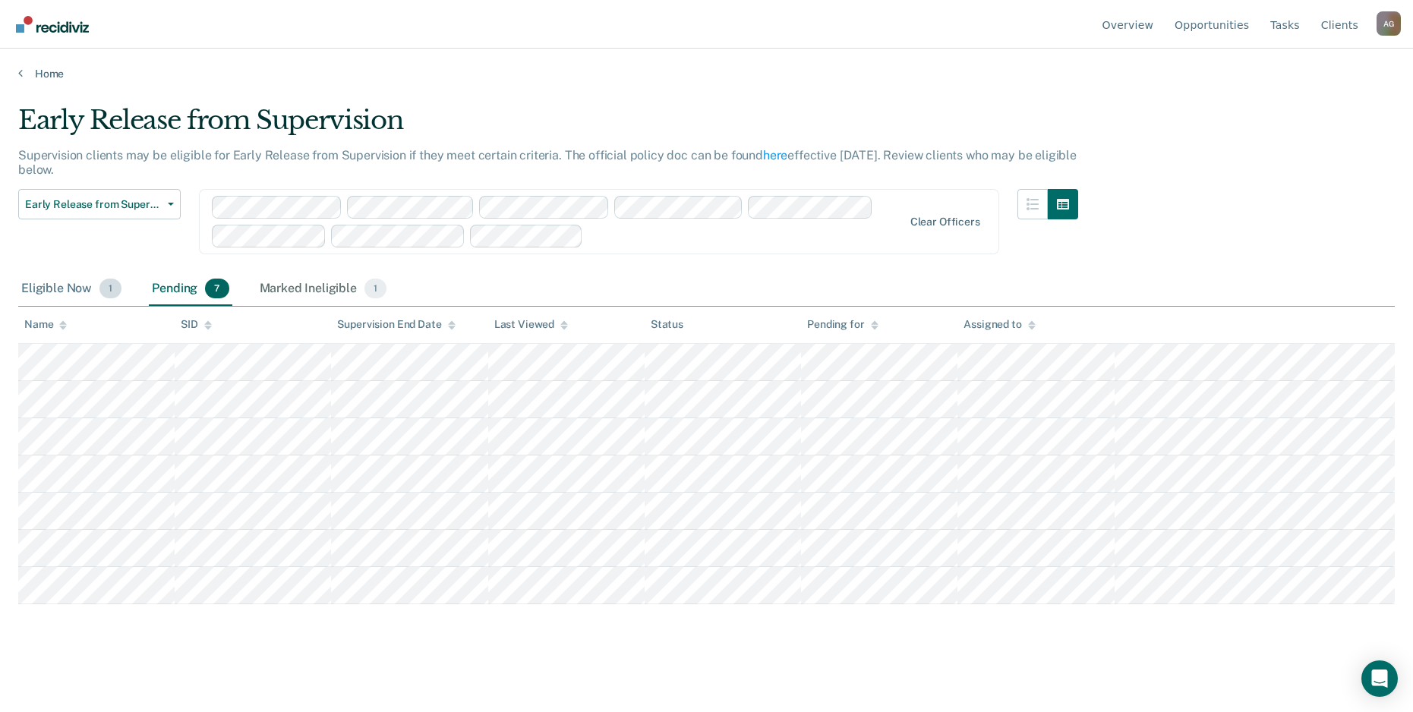
click at [44, 285] on div "Eligible Now 1" at bounding box center [71, 289] width 106 height 33
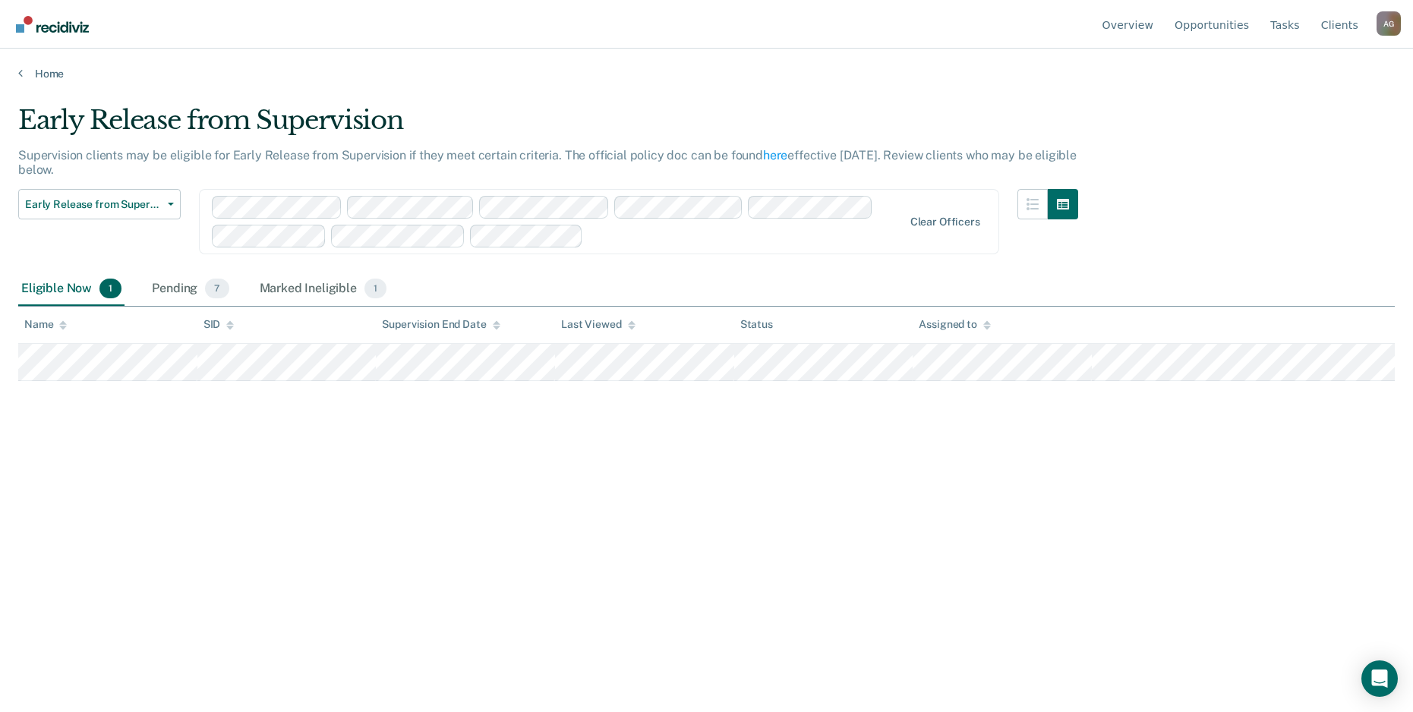
click at [270, 571] on div "Early Release from Supervision Supervision clients may be eligible for Early Re…" at bounding box center [706, 351] width 1376 height 493
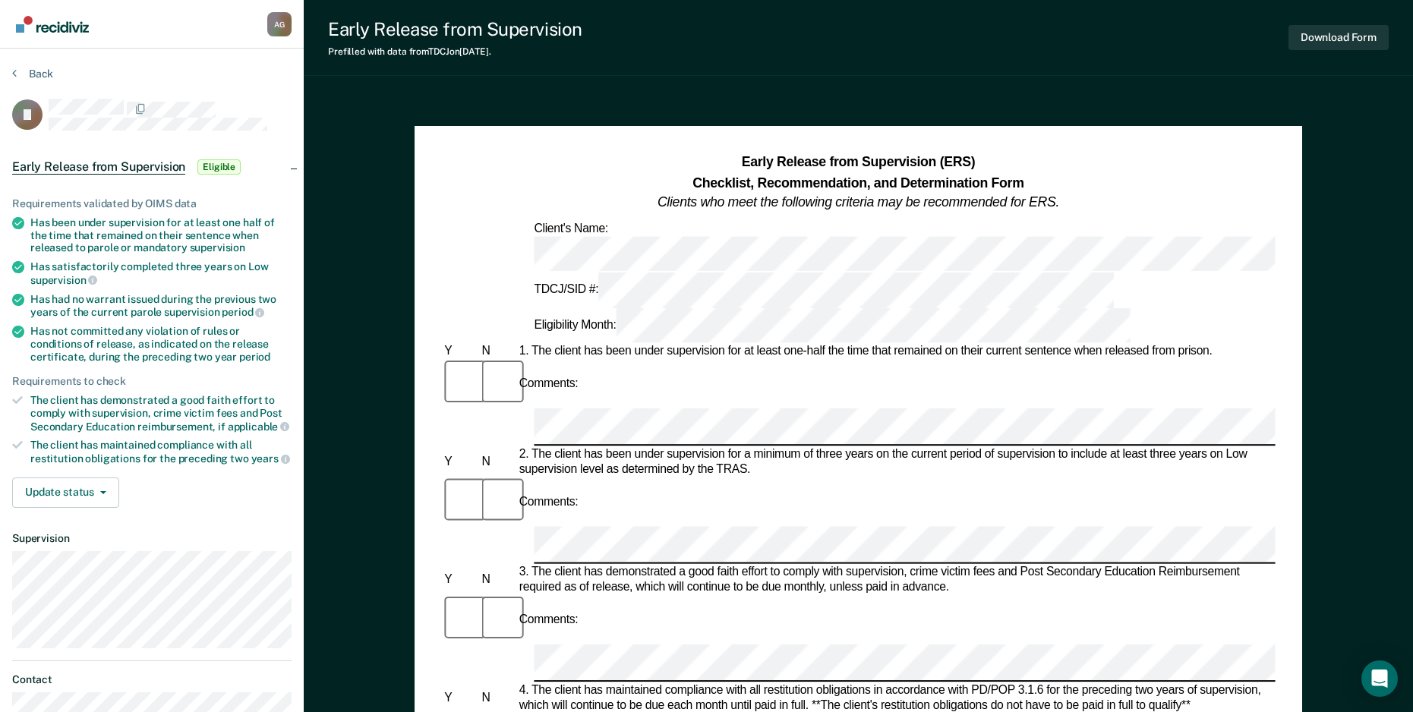
drag, startPoint x: 1359, startPoint y: 182, endPoint x: 1360, endPoint y: 175, distance: 7.6
